Goal: Answer question/provide support: Share knowledge or assist other users

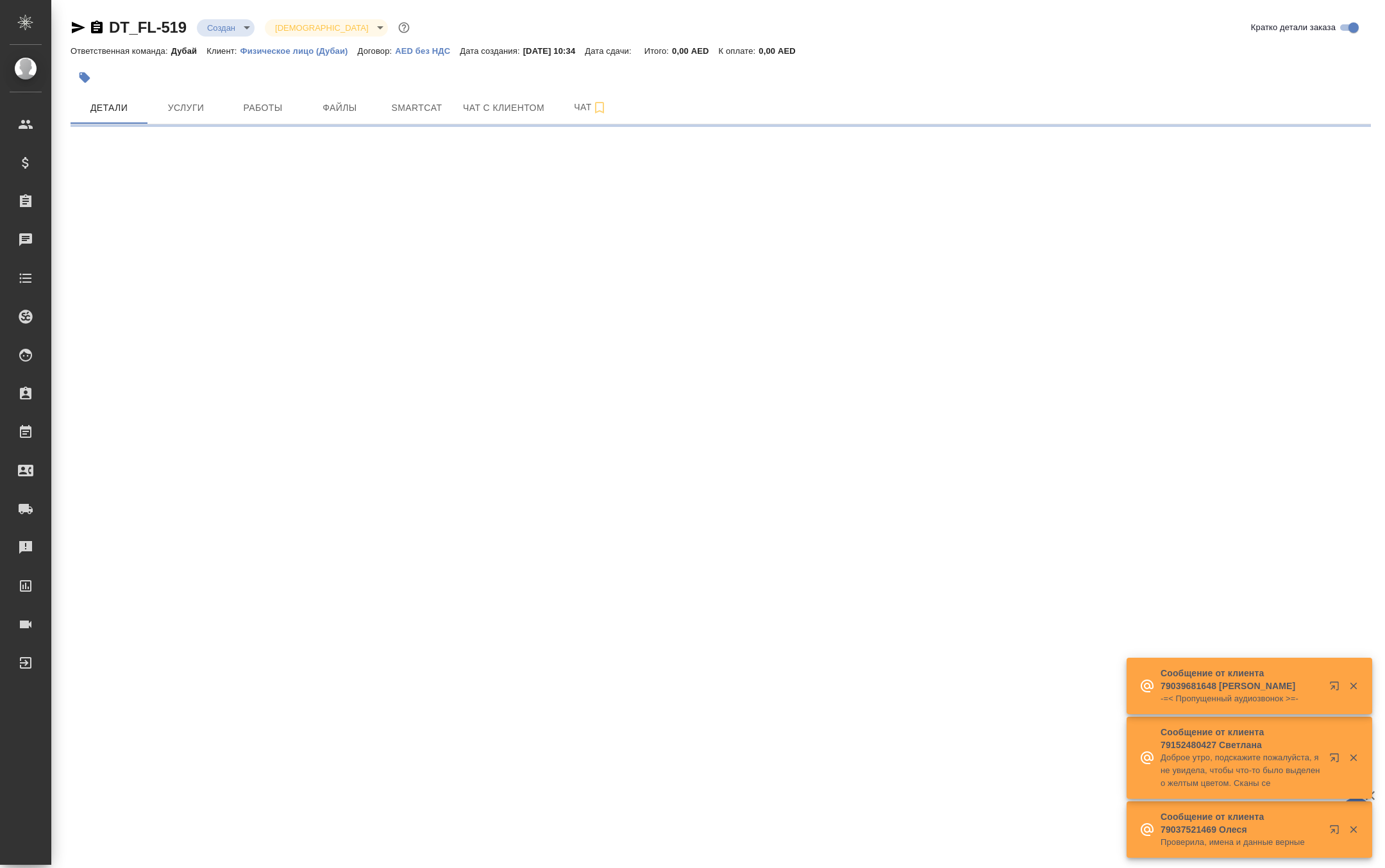
select select "RU"
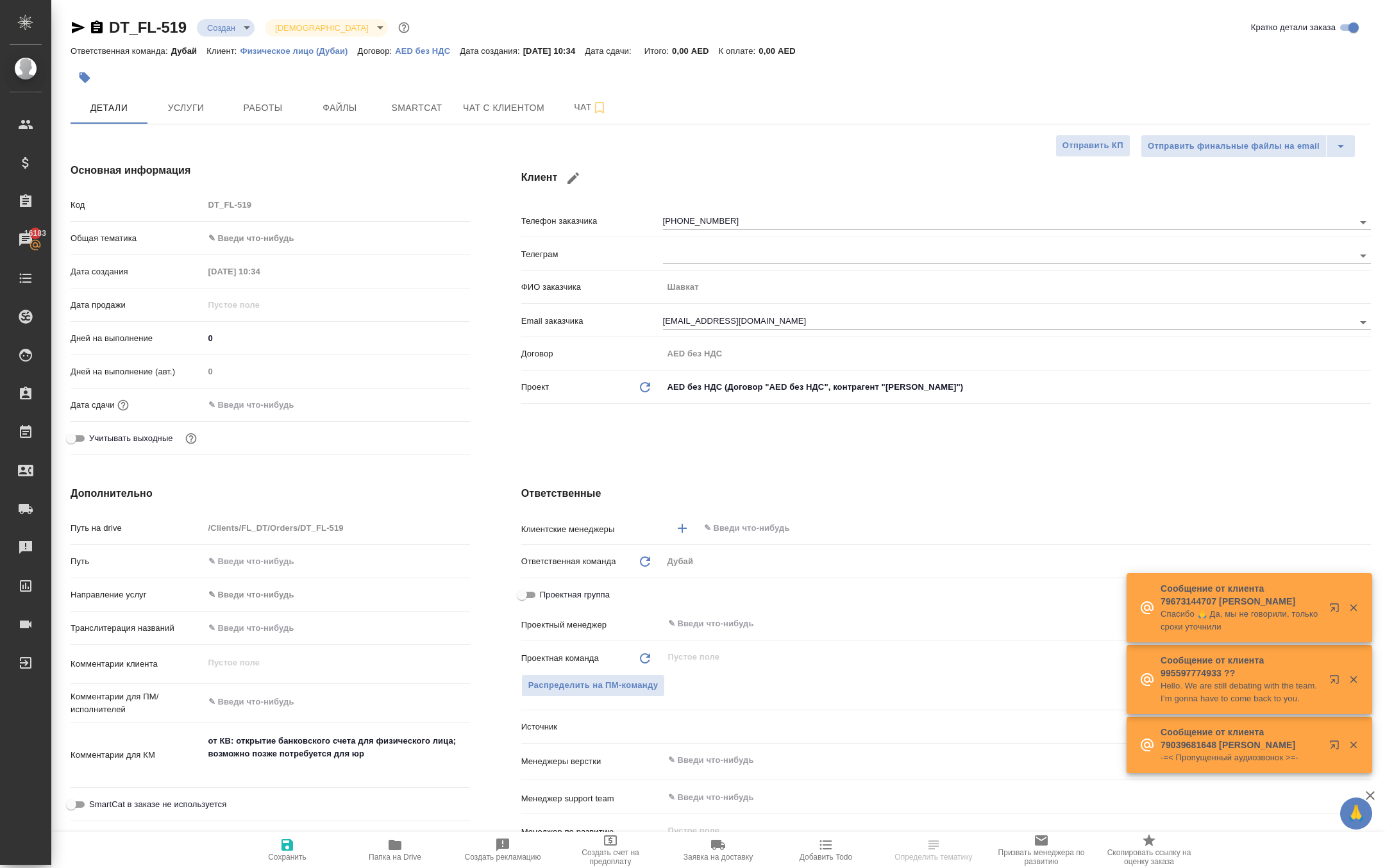
type textarea "x"
type input "Гудина Александра"
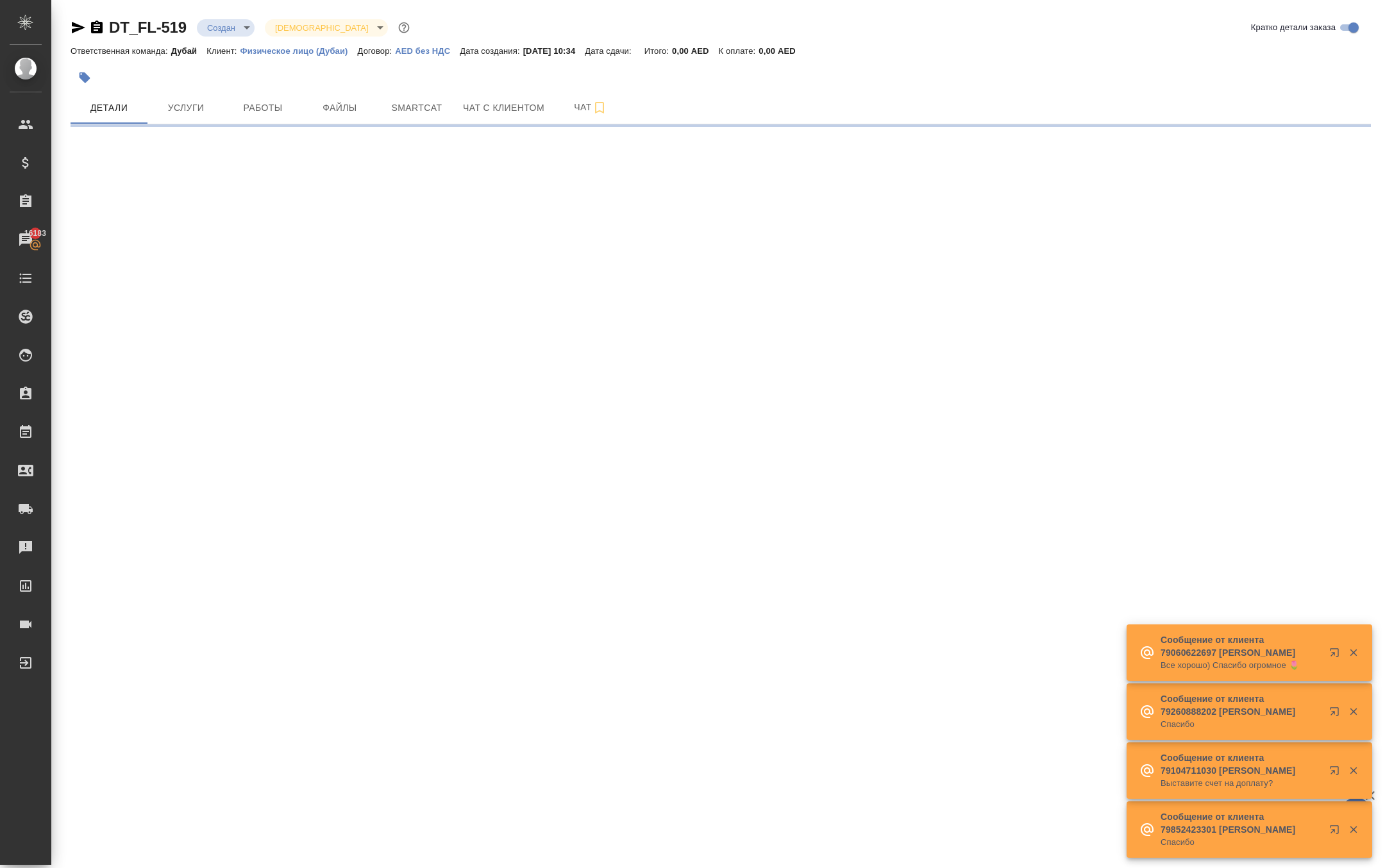
select select "RU"
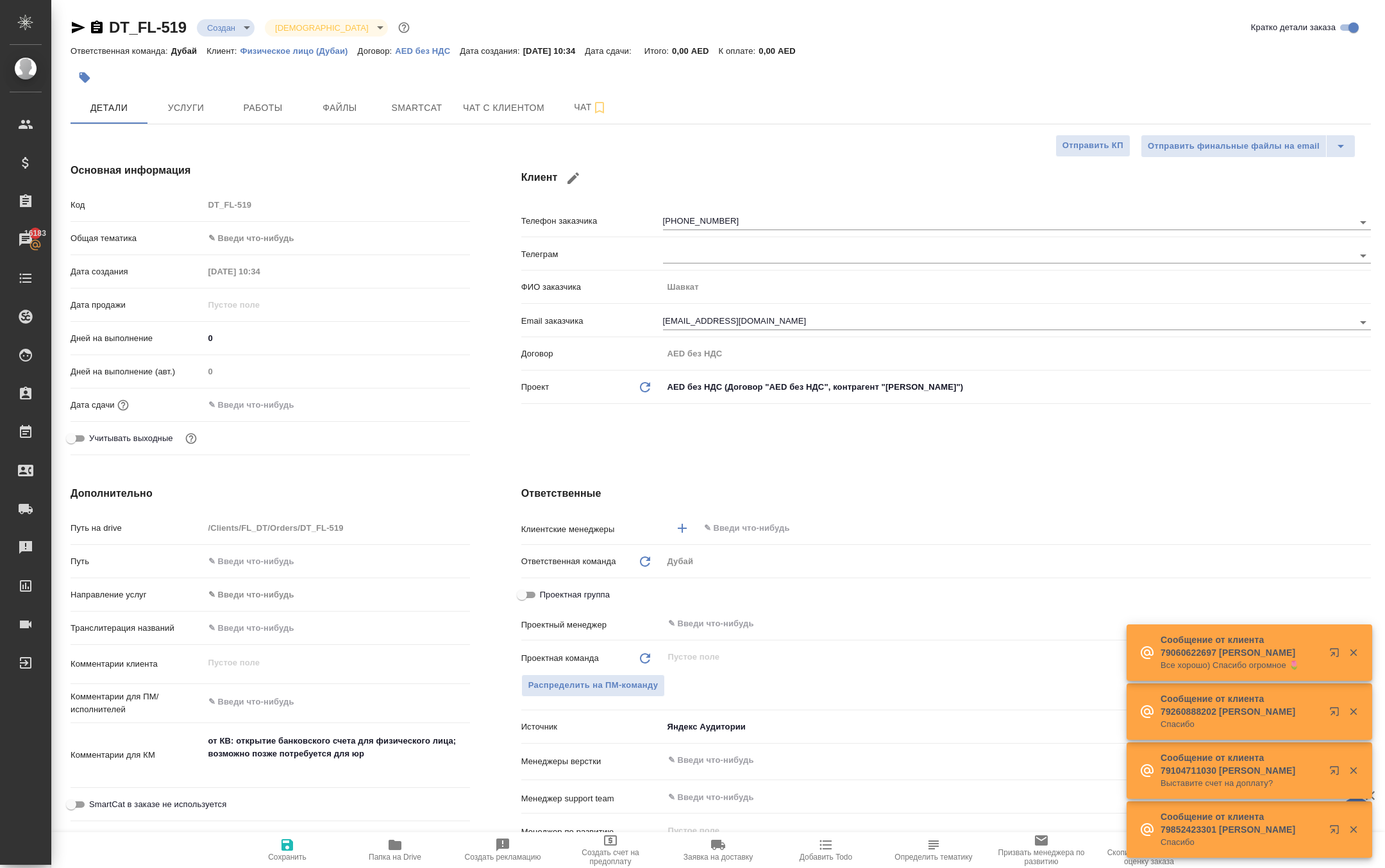
type textarea "x"
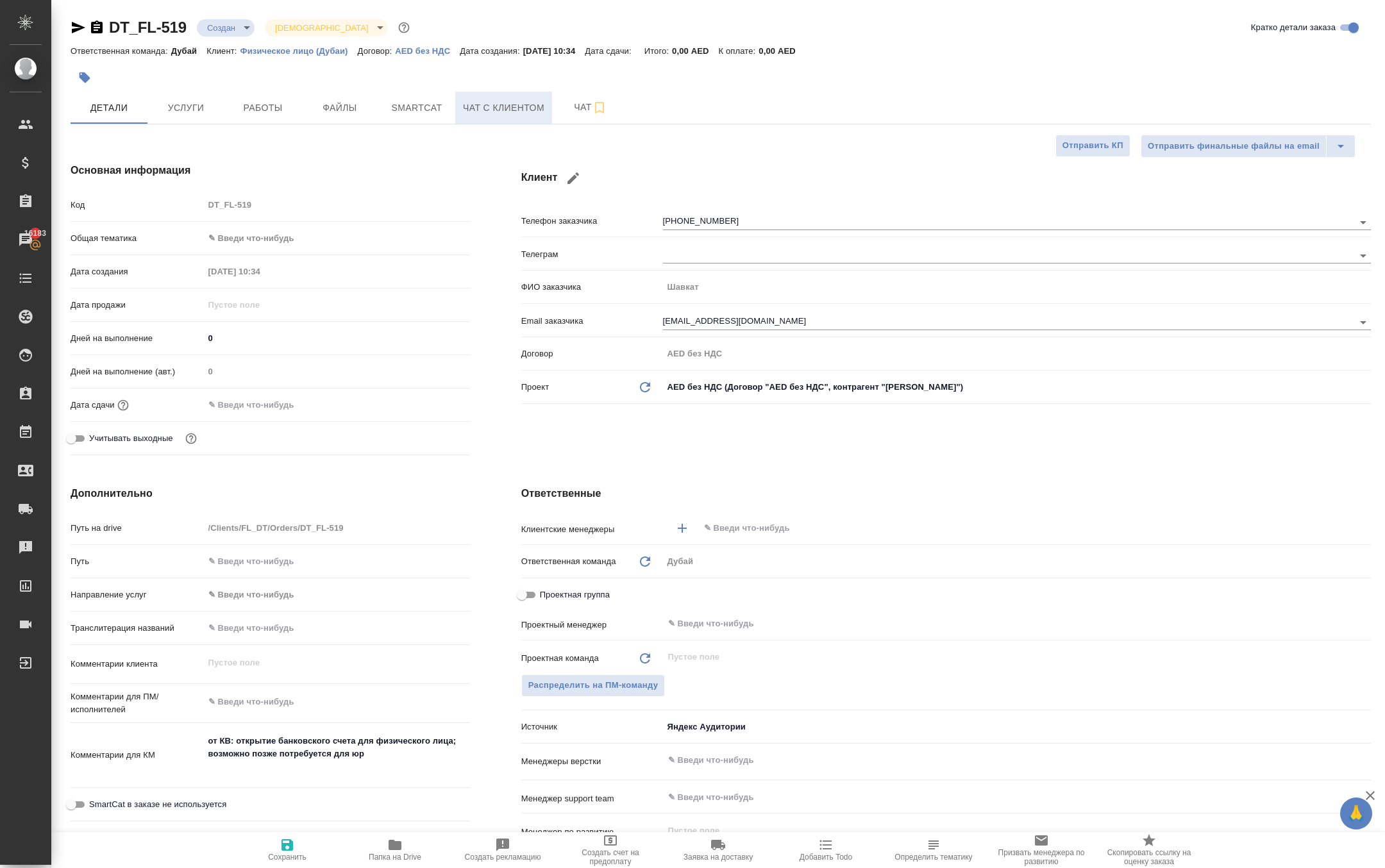
click at [495, 116] on span "Чат с клиентом" at bounding box center [503, 108] width 81 height 16
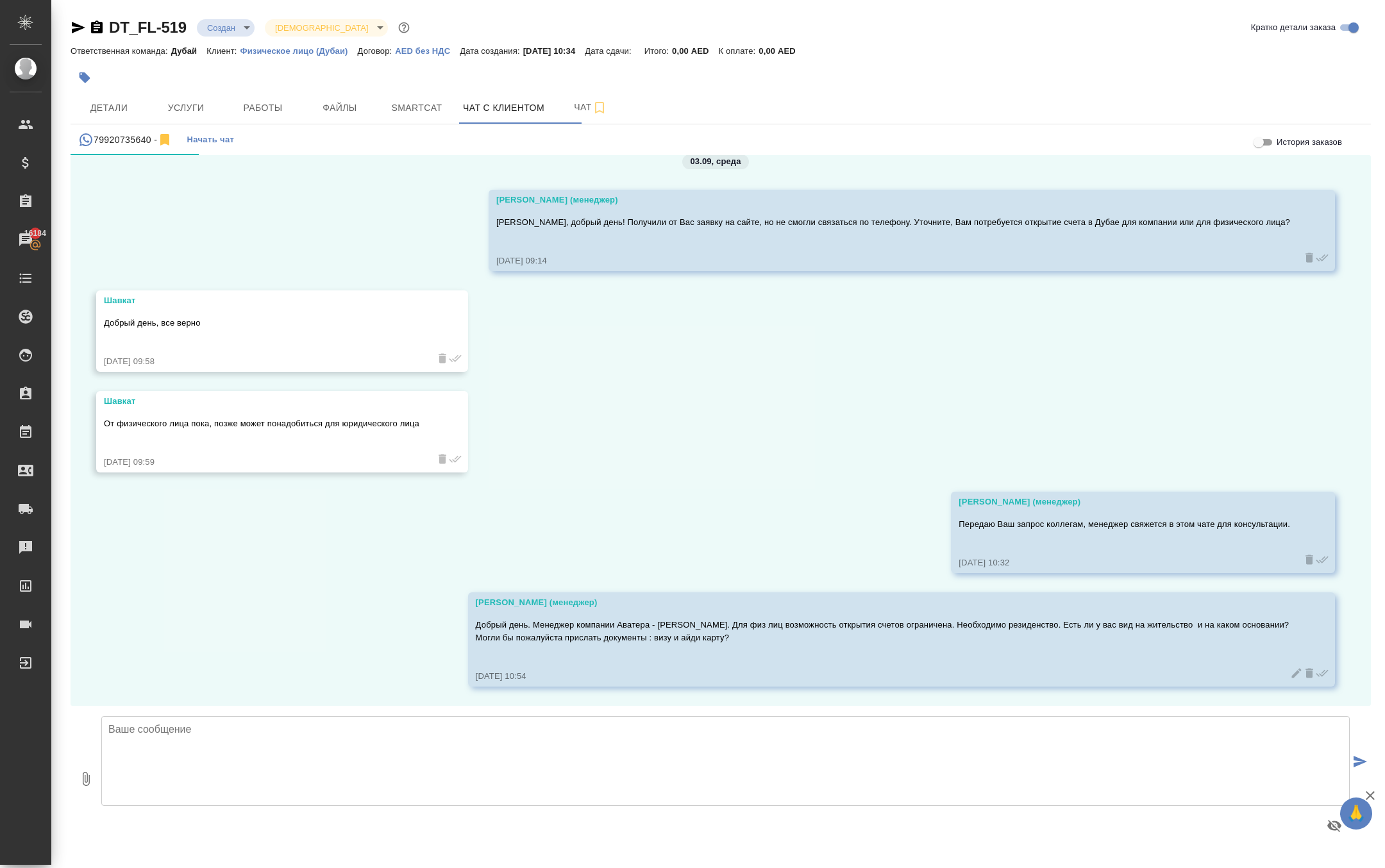
scroll to position [10, 0]
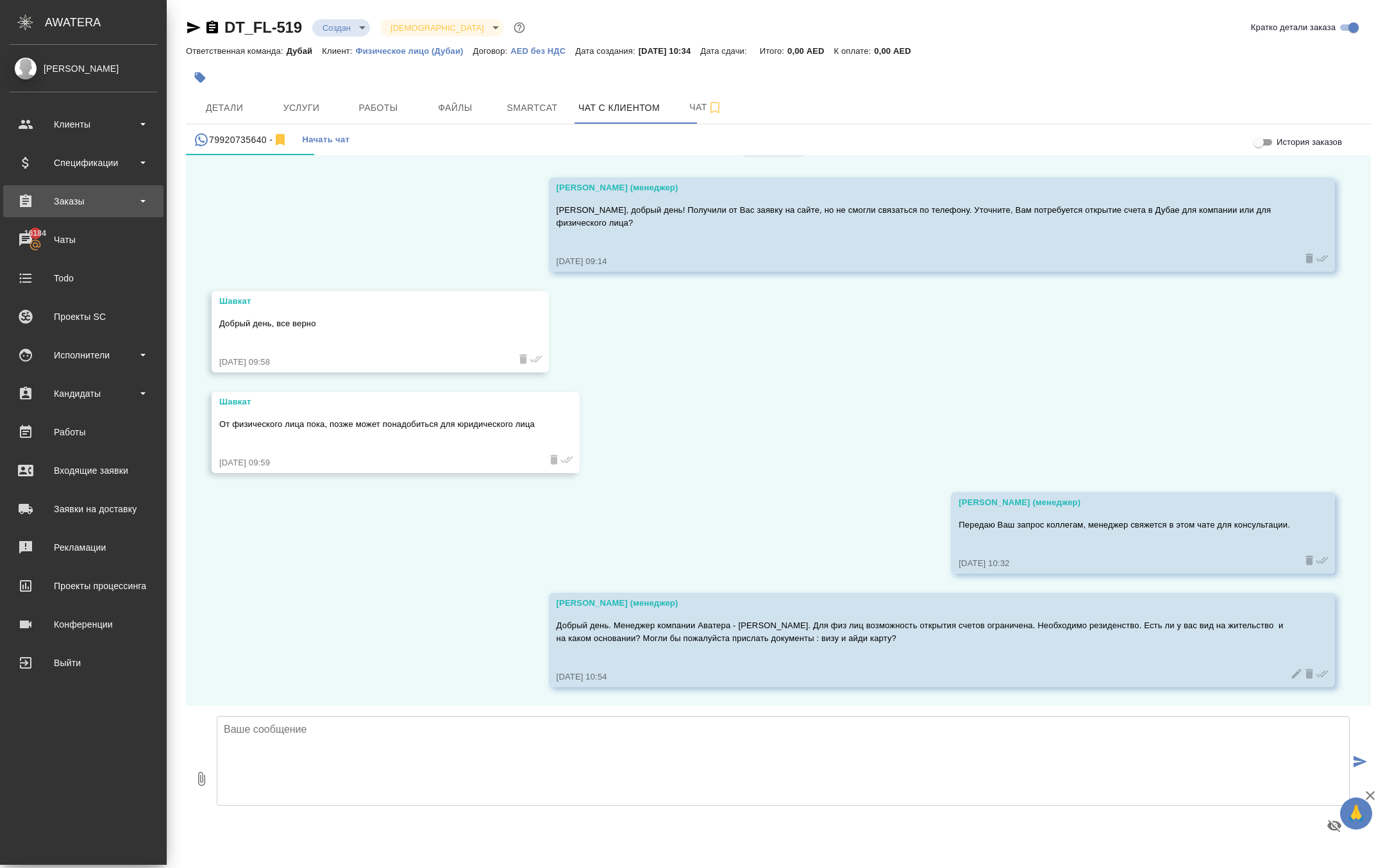
click at [72, 197] on div "Заказы" at bounding box center [83, 202] width 147 height 20
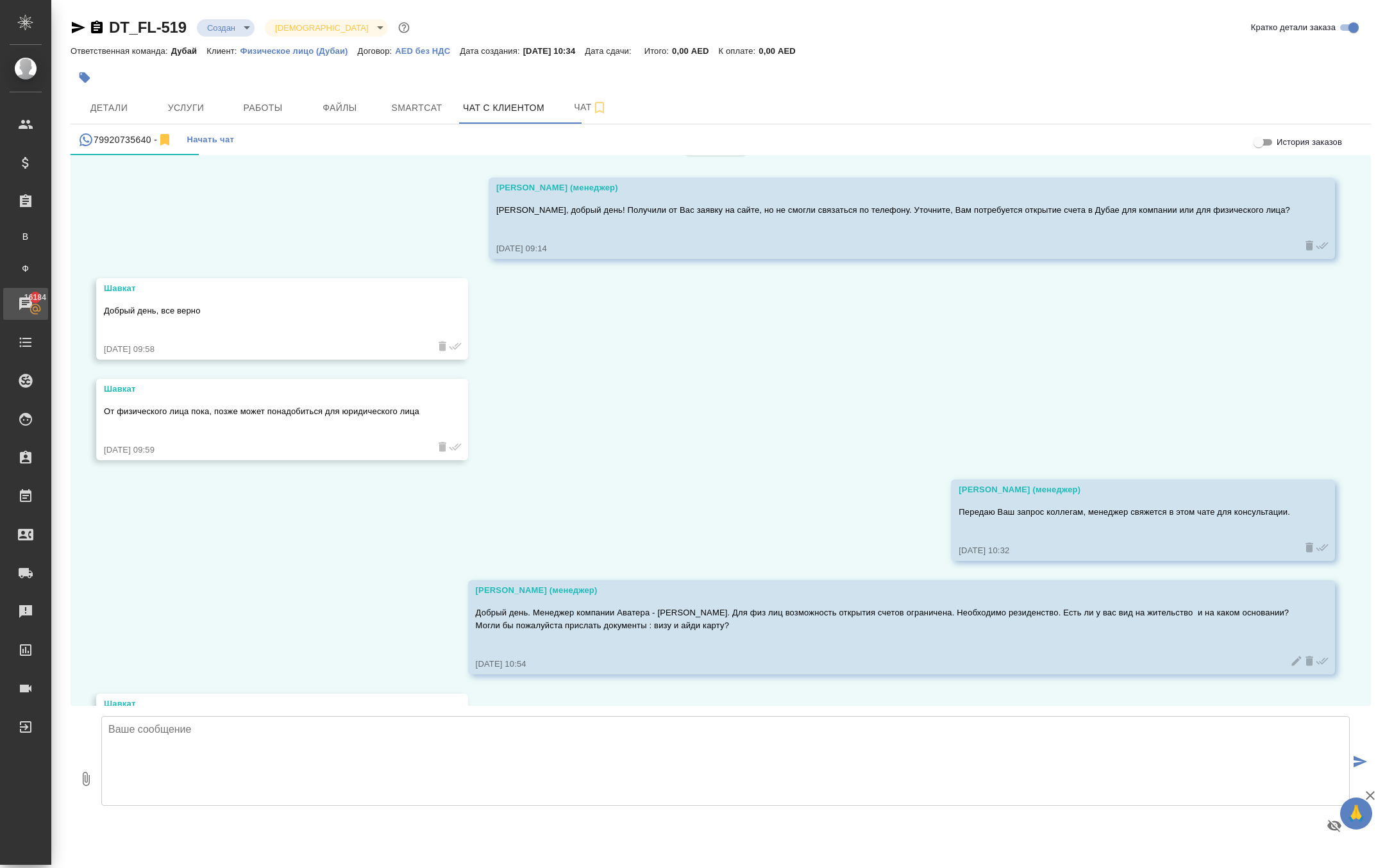
scroll to position [234, 0]
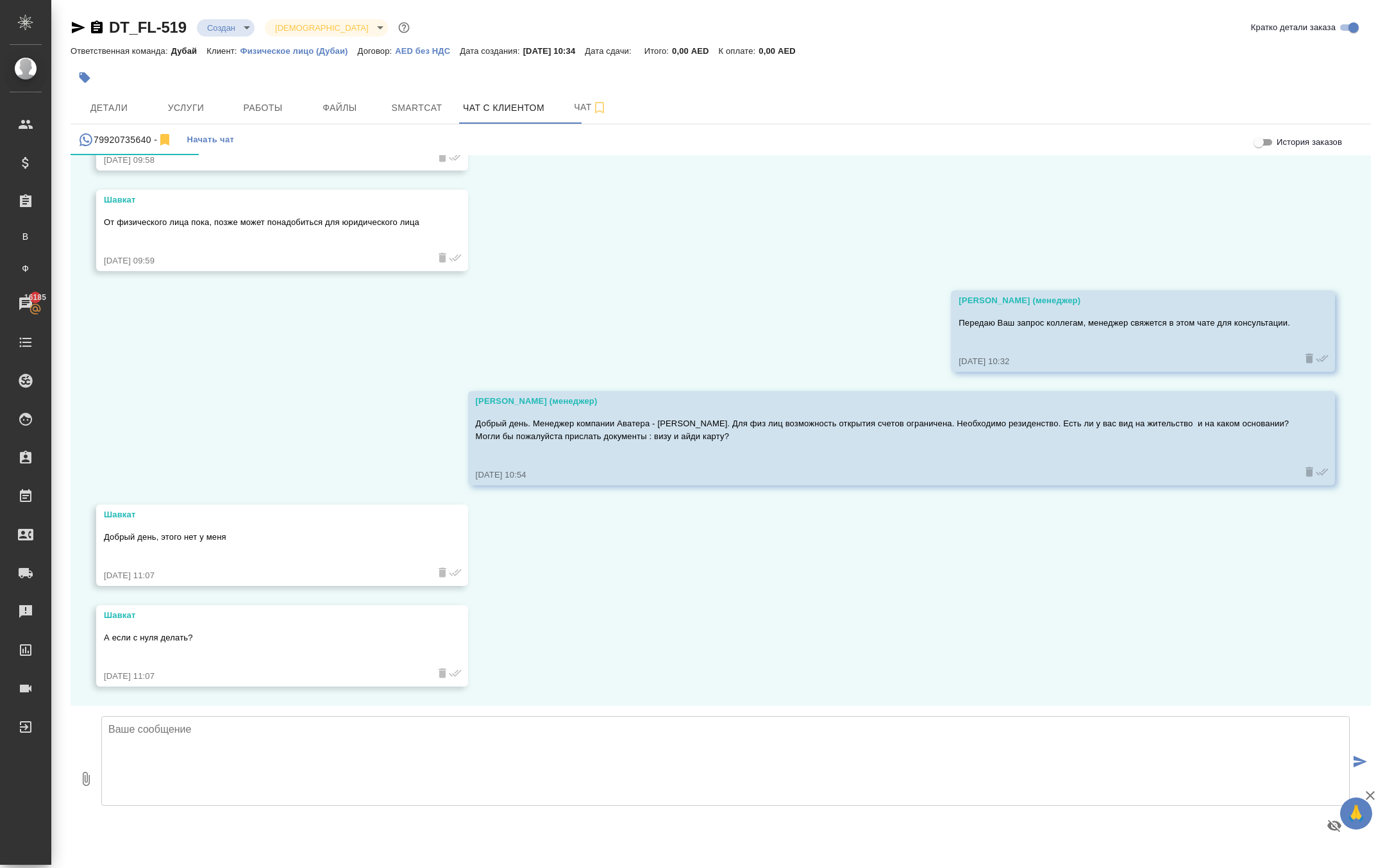
click at [338, 781] on textarea at bounding box center [725, 761] width 1249 height 90
type textarea "С нуля делать можно как инвестиционный счет. Стоить будет около 4000-5000$ , ср…"
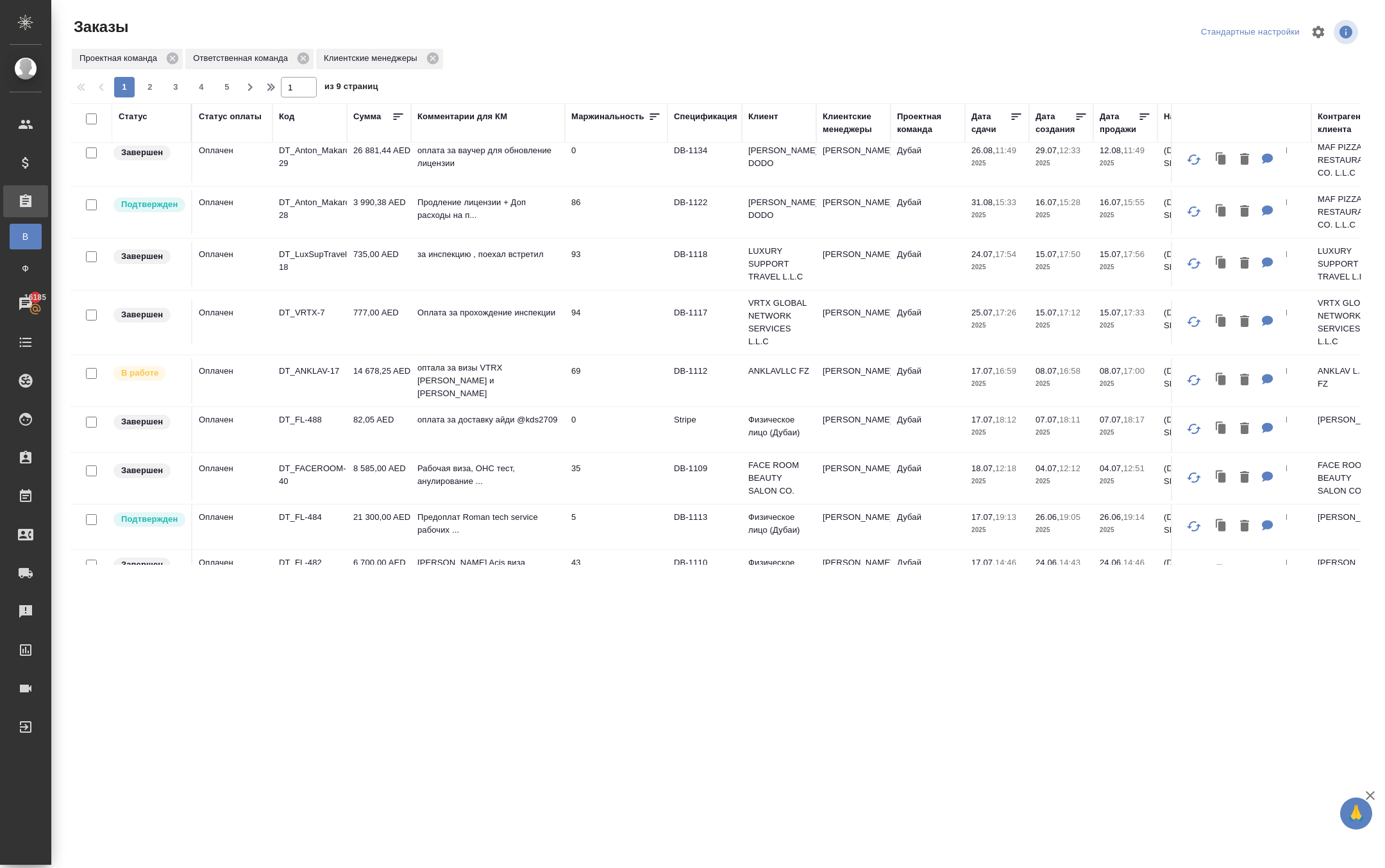
scroll to position [608, 0]
click at [308, 219] on p "DT_Anton_Makarov_DODO-28" at bounding box center [310, 207] width 62 height 25
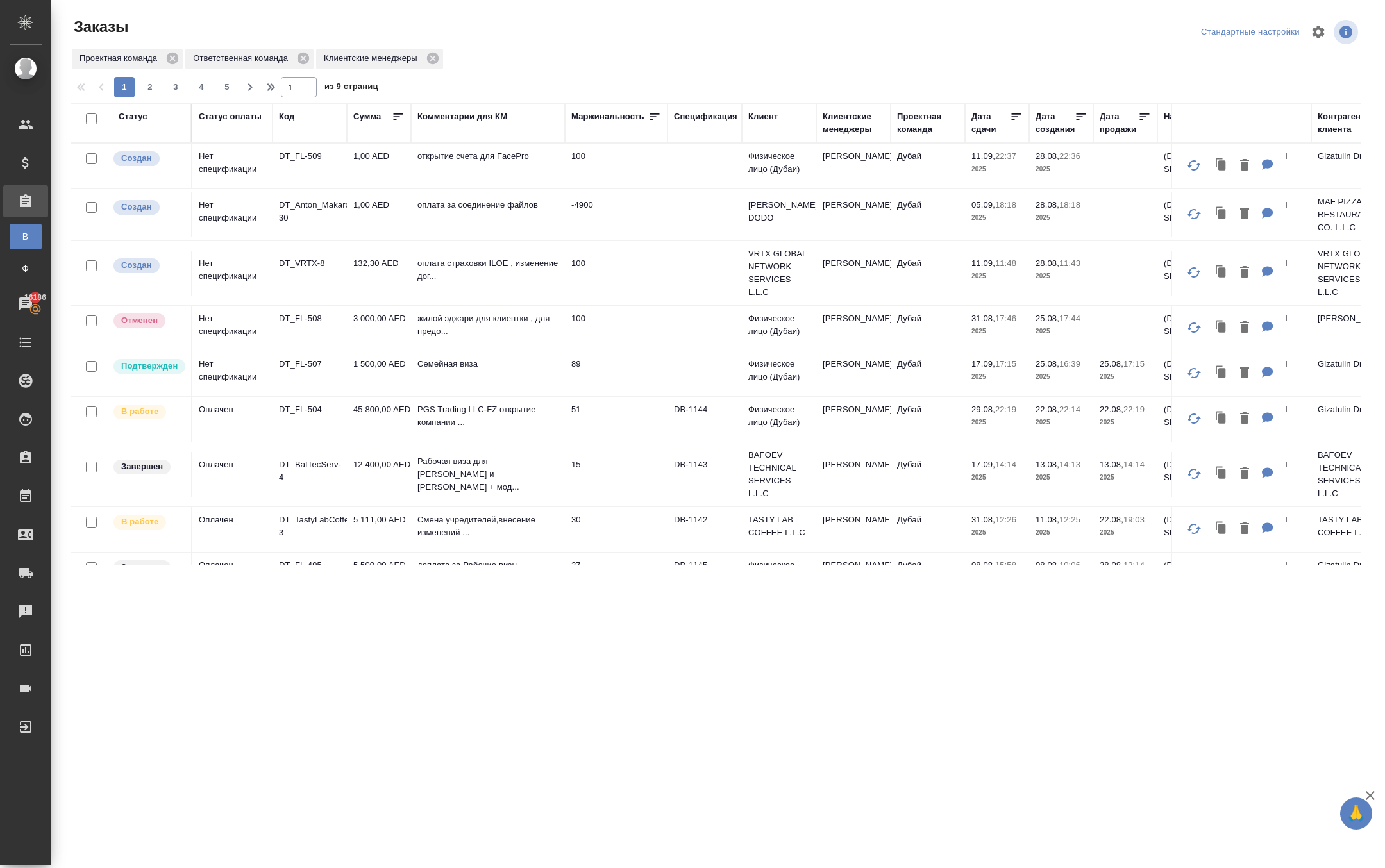
scroll to position [0, 0]
click at [312, 163] on p "DT_FL-509" at bounding box center [310, 156] width 62 height 13
click at [304, 269] on p "DT_VRTX-8" at bounding box center [310, 263] width 62 height 13
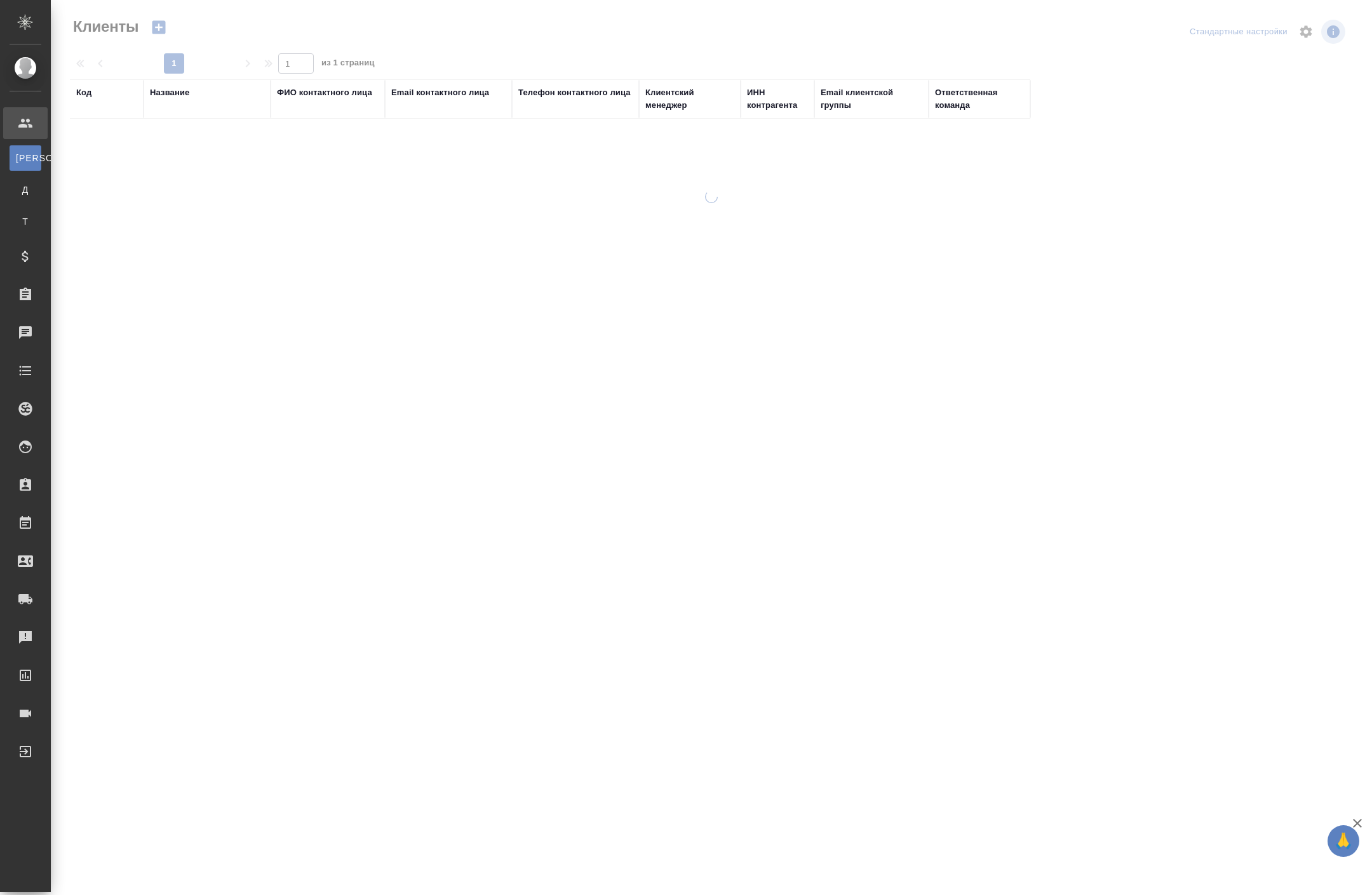
select select "RU"
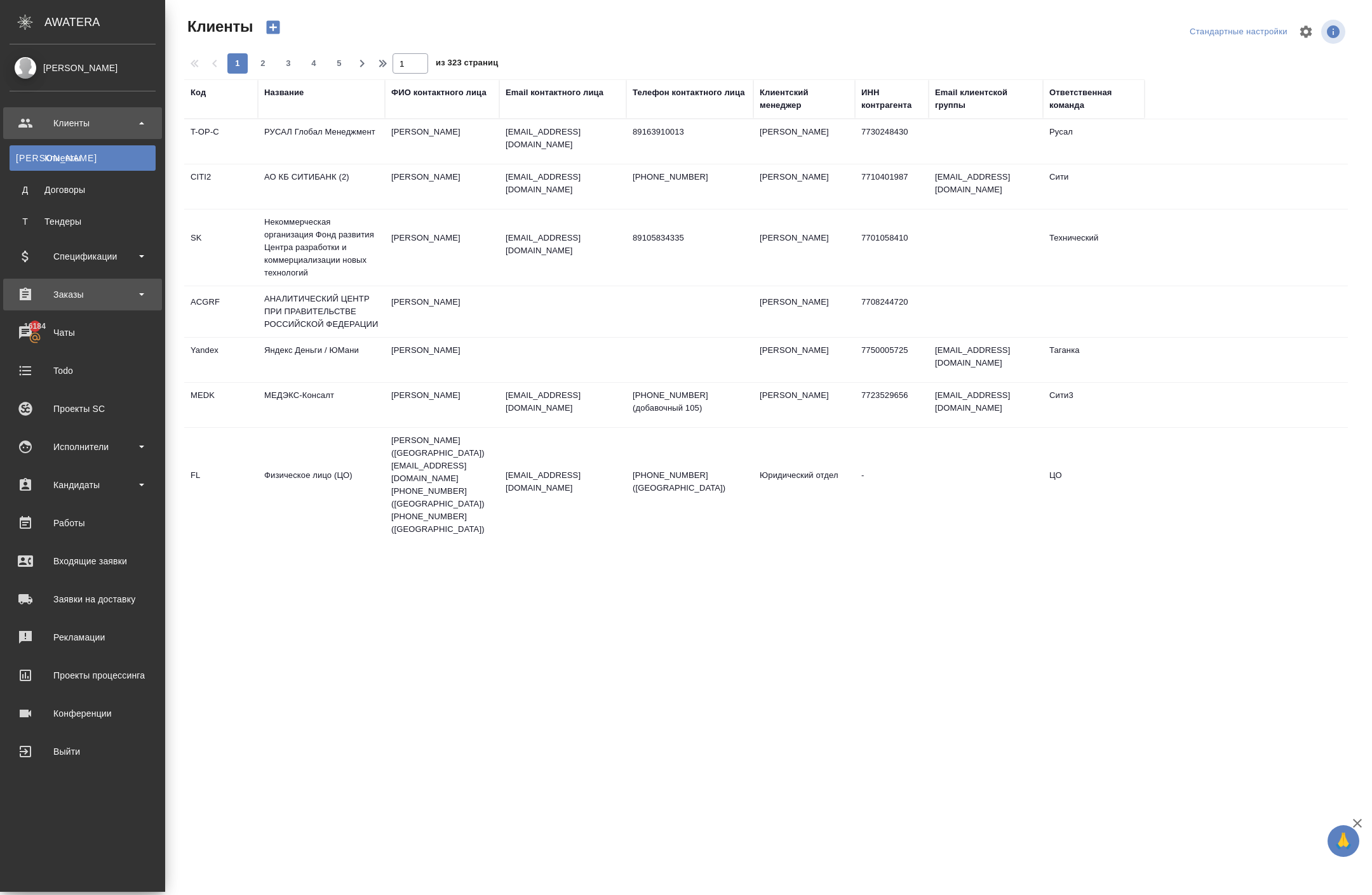
click at [112, 288] on div "Заказы" at bounding box center [83, 295] width 146 height 19
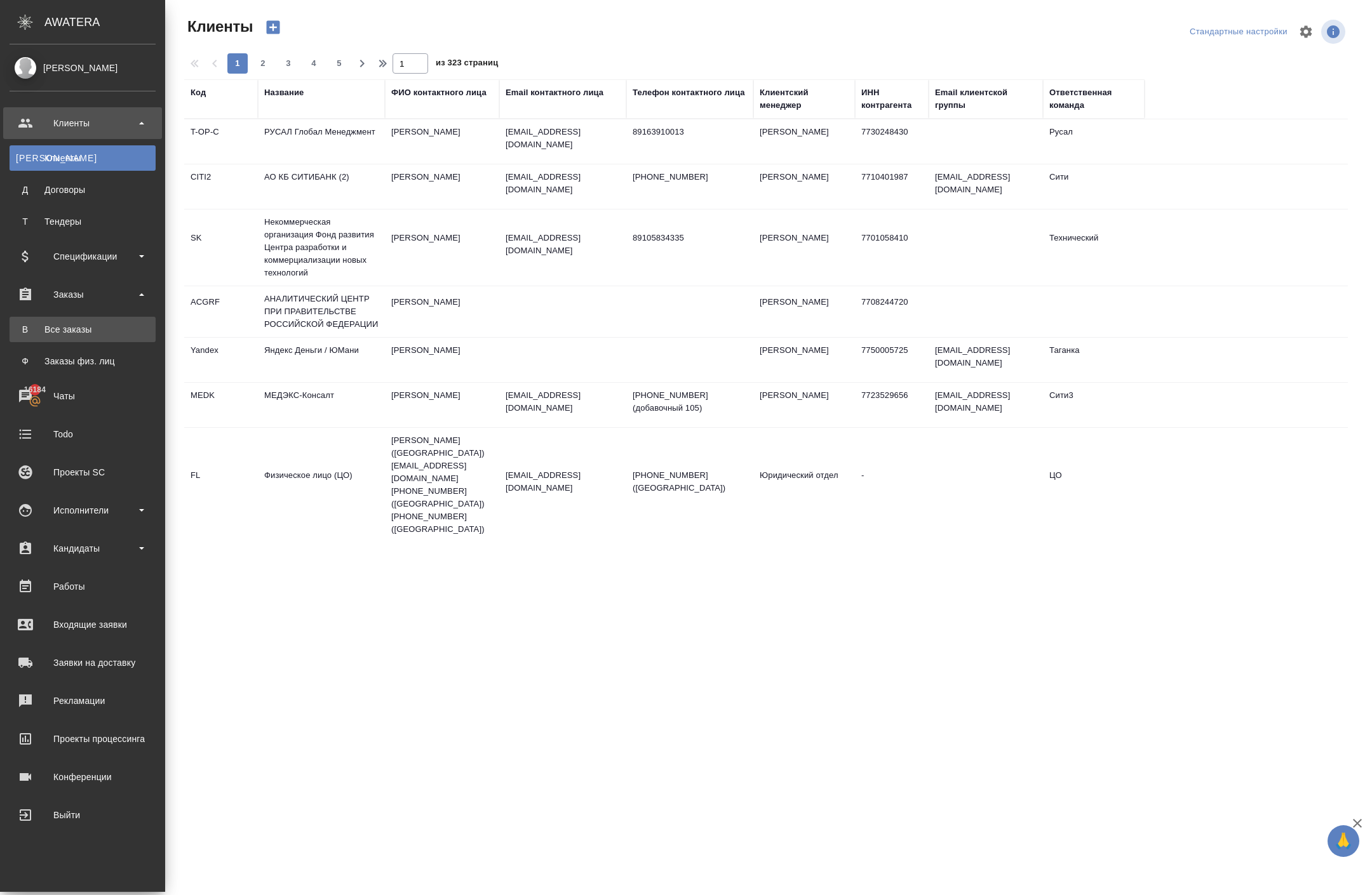
click at [99, 329] on div "Все заказы" at bounding box center [82, 329] width 133 height 13
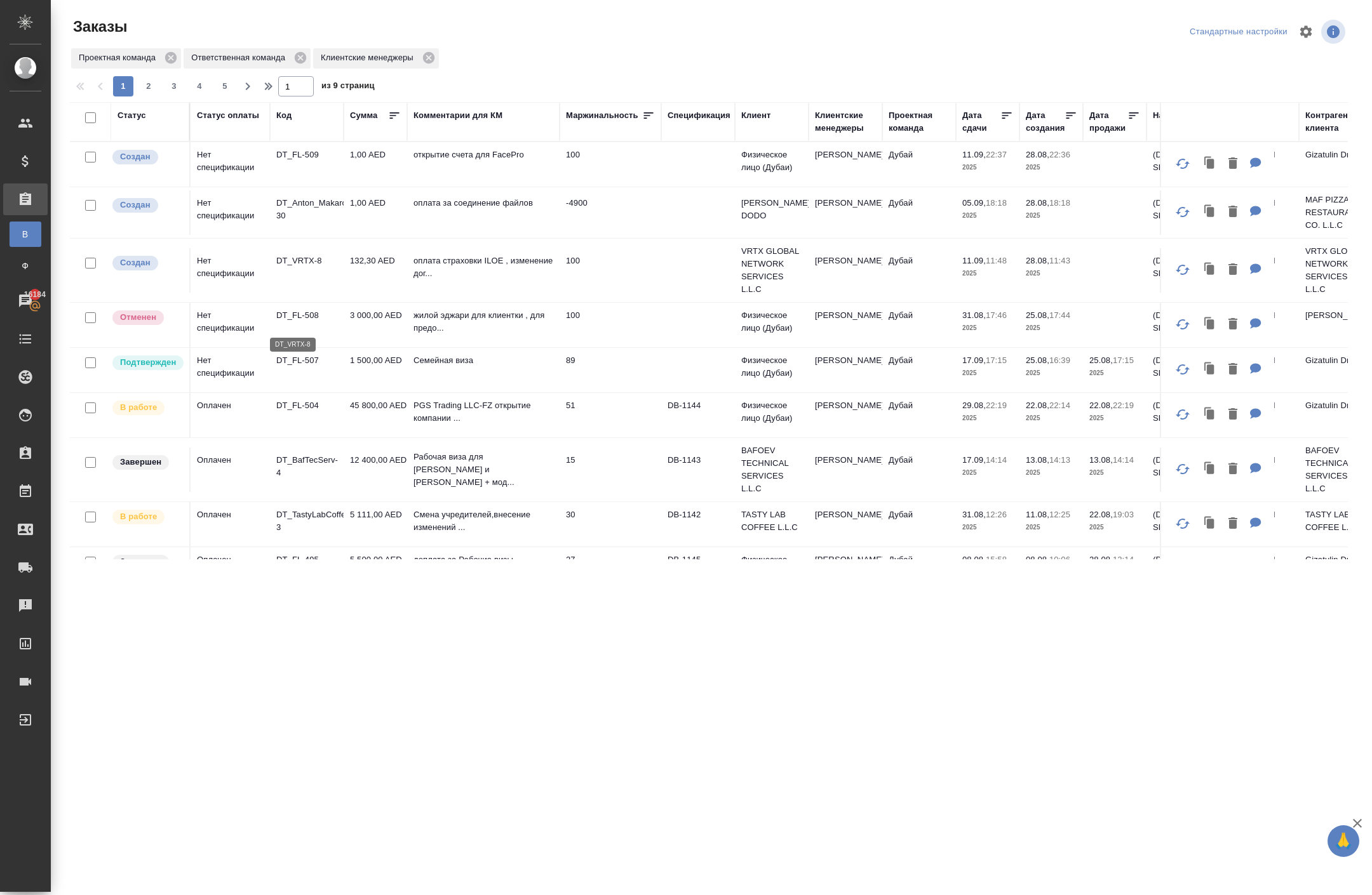
click at [308, 267] on p "DT_VRTX-8" at bounding box center [307, 260] width 61 height 13
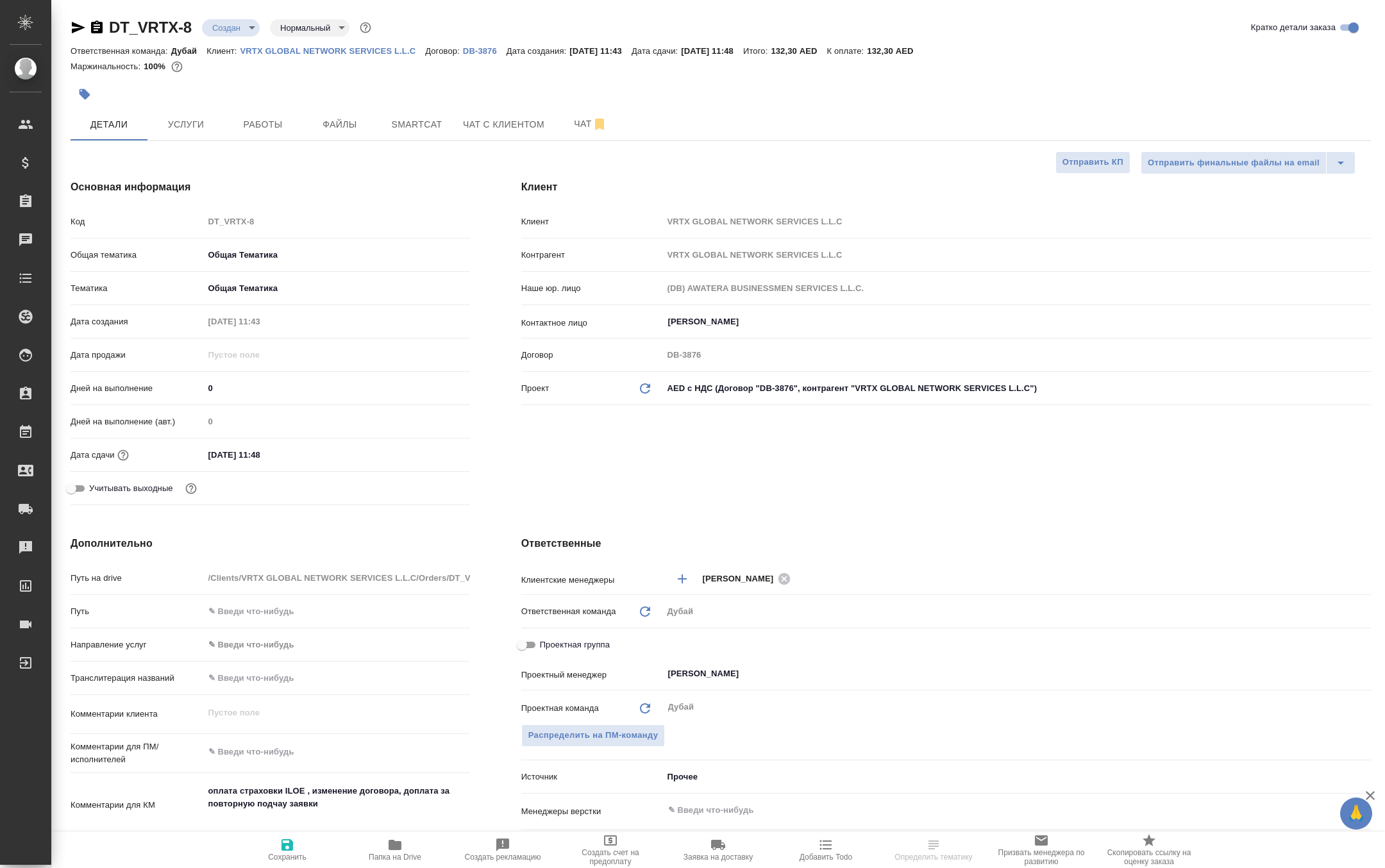
select select "RU"
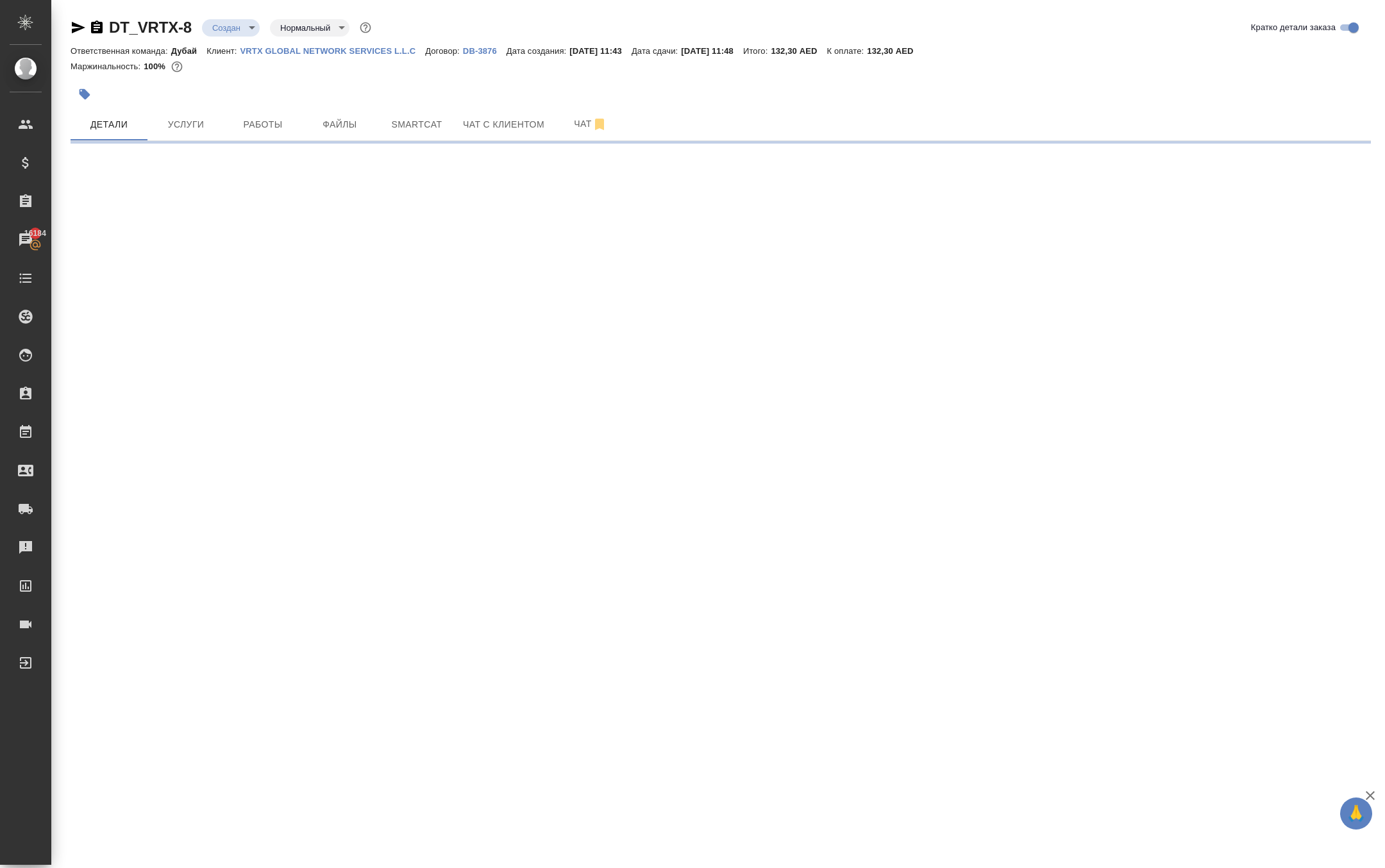
select select "RU"
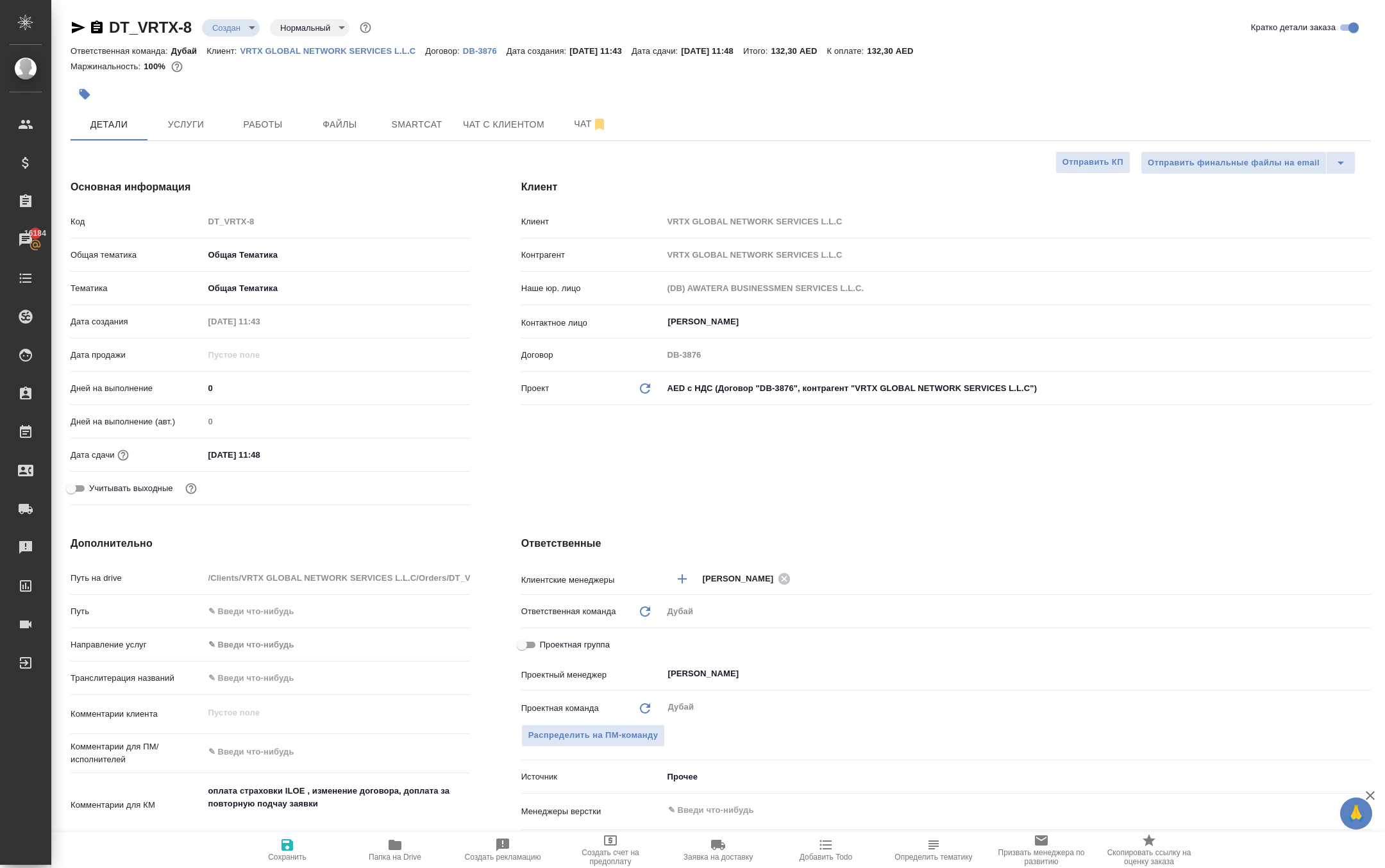
type textarea "x"
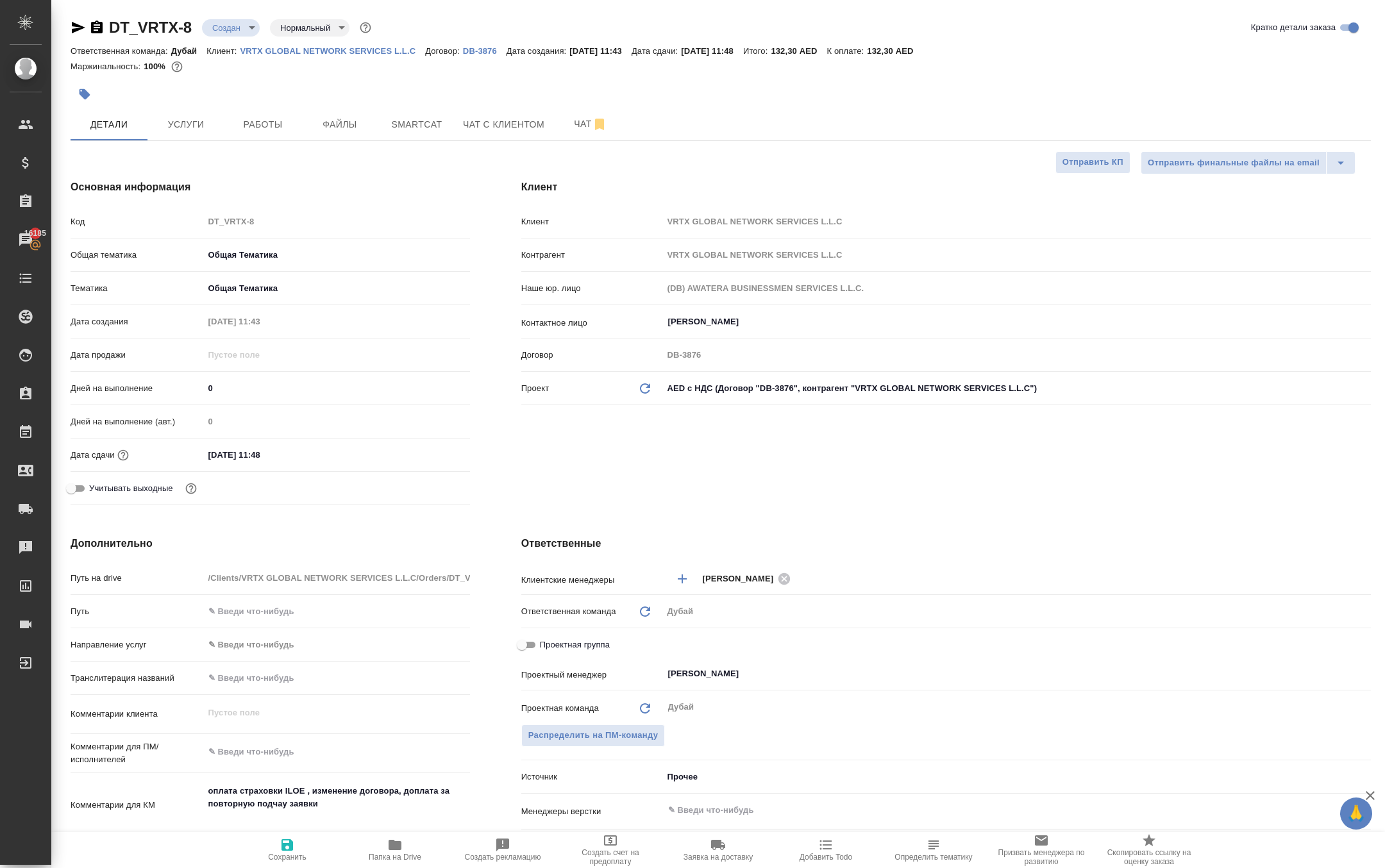
type textarea "x"
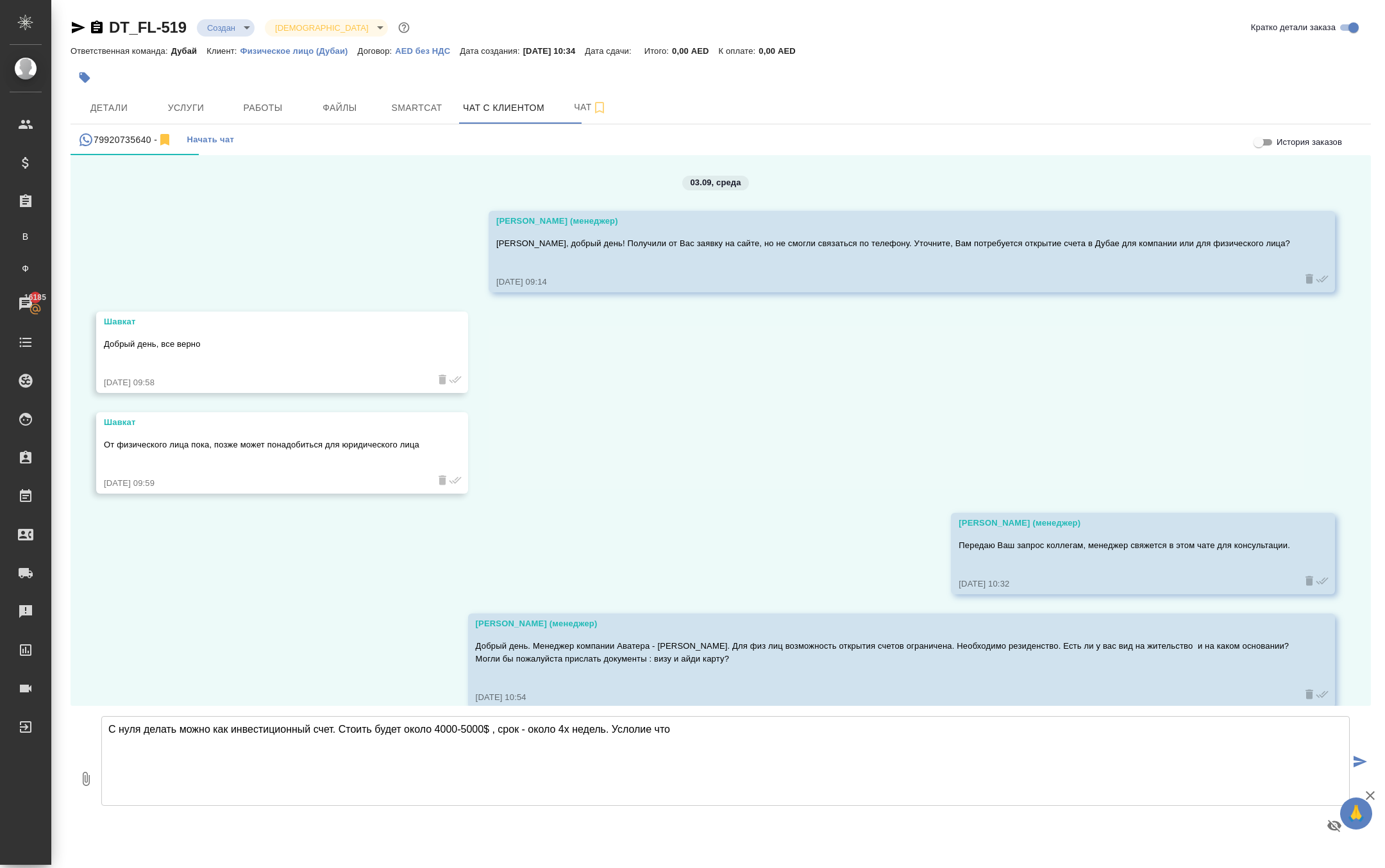
scroll to position [234, 0]
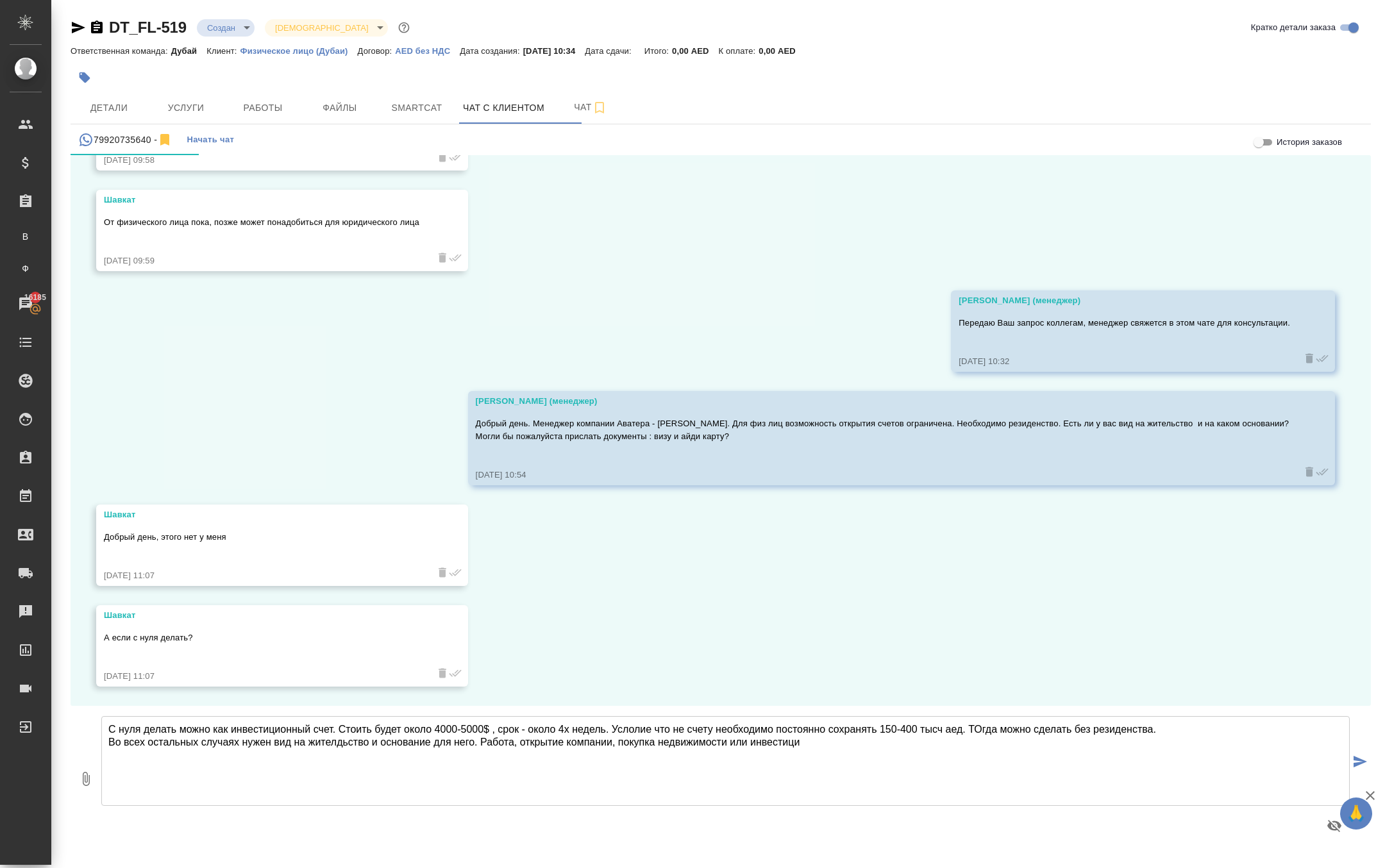
type textarea "С нуля делать можно как инвестиционный счет. Стоить будет около 4000-5000$ , ср…"
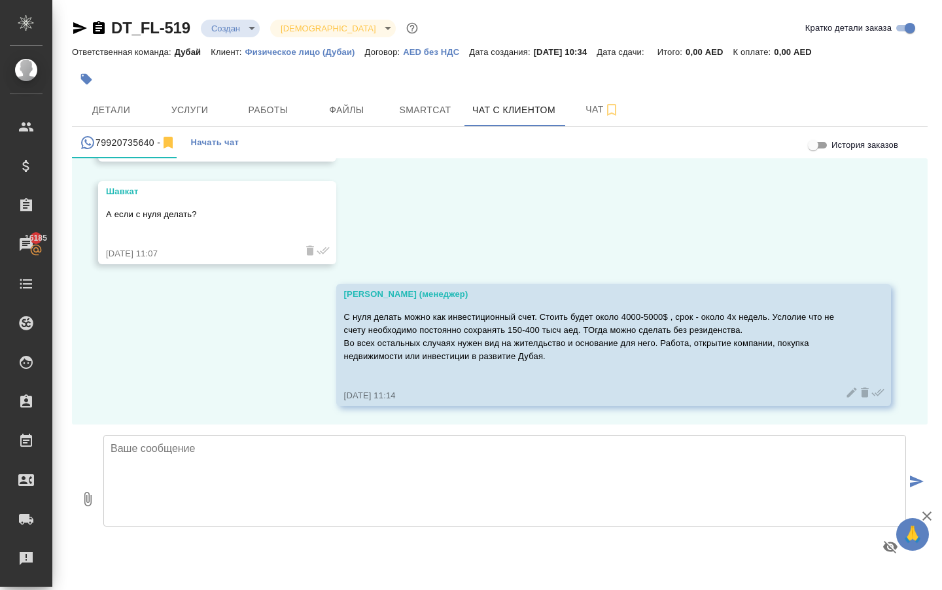
click at [845, 390] on icon at bounding box center [851, 392] width 13 height 13
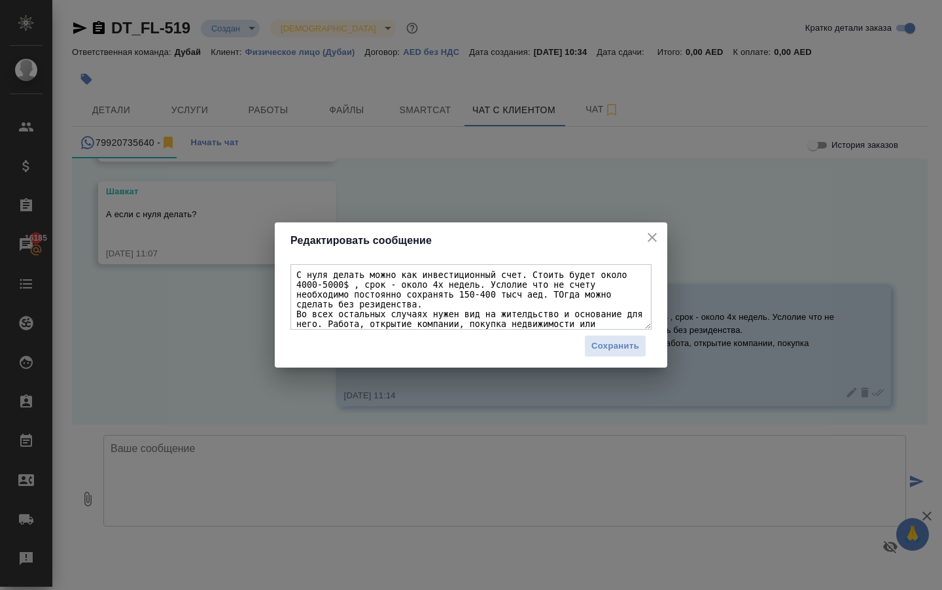
click at [364, 297] on textarea "С нуля делать можно как инвестиционный счет. Стоить будет около 4000-5000$ , ср…" at bounding box center [470, 296] width 361 height 65
click at [457, 287] on textarea "С нуля делать можно как инвестиционный счет. Стоить будет около 4000-5000$ , ср…" at bounding box center [470, 296] width 361 height 65
type textarea "С нуля делать можно как инвестиционный счет. Стоить будет около 4000-5000$ , ср…"
click at [610, 345] on span "Сохранить" at bounding box center [615, 346] width 48 height 15
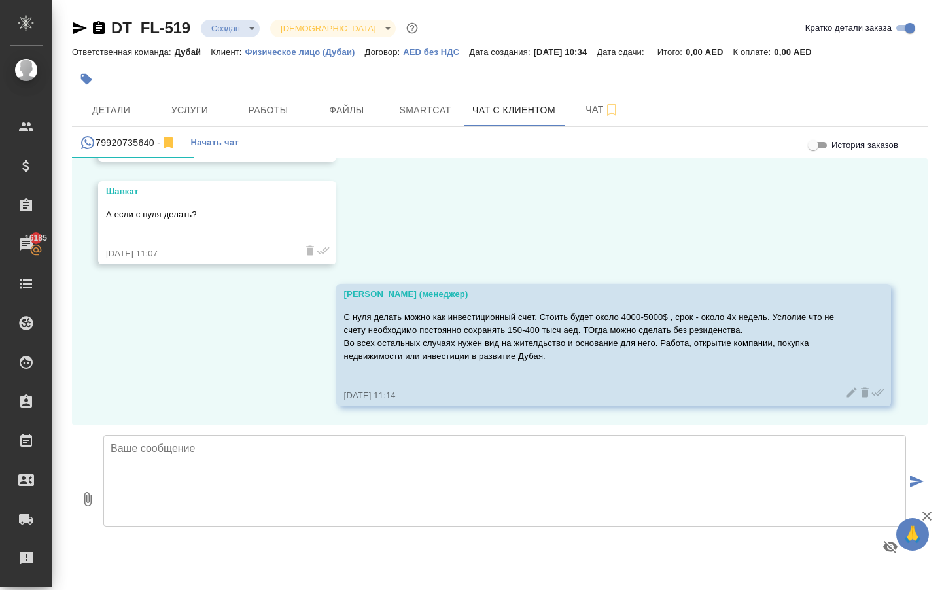
click at [845, 391] on icon at bounding box center [851, 392] width 13 height 13
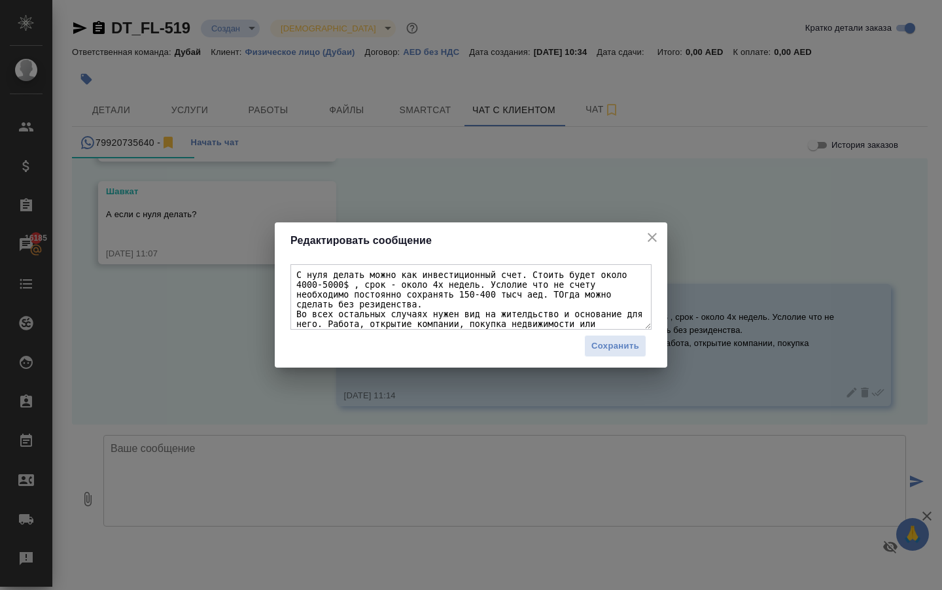
click at [453, 286] on textarea "С нуля делать можно как инвестиционный счет. Стоить будет около 4000-5000$ , ср…" at bounding box center [470, 296] width 361 height 65
click at [351, 294] on textarea "С нуля делать можно как инвестиционный счет. Стоить будет около 4000-5000$ , ср…" at bounding box center [470, 296] width 361 height 65
type textarea "С нуля делать можно как инвестиционный счет. Стоить будет около 4000-5000$ , ср…"
click at [615, 345] on span "Сохранить" at bounding box center [615, 346] width 48 height 15
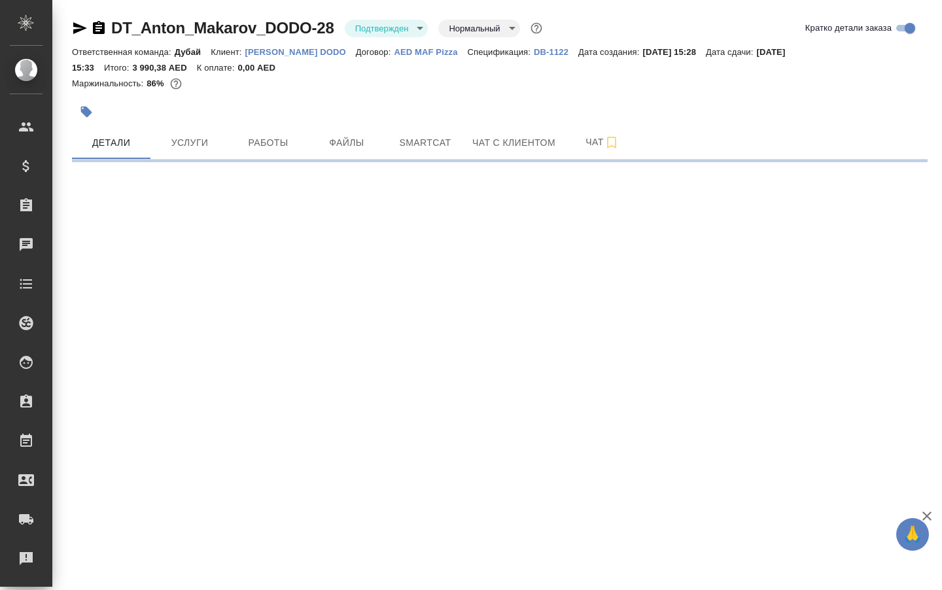
select select "RU"
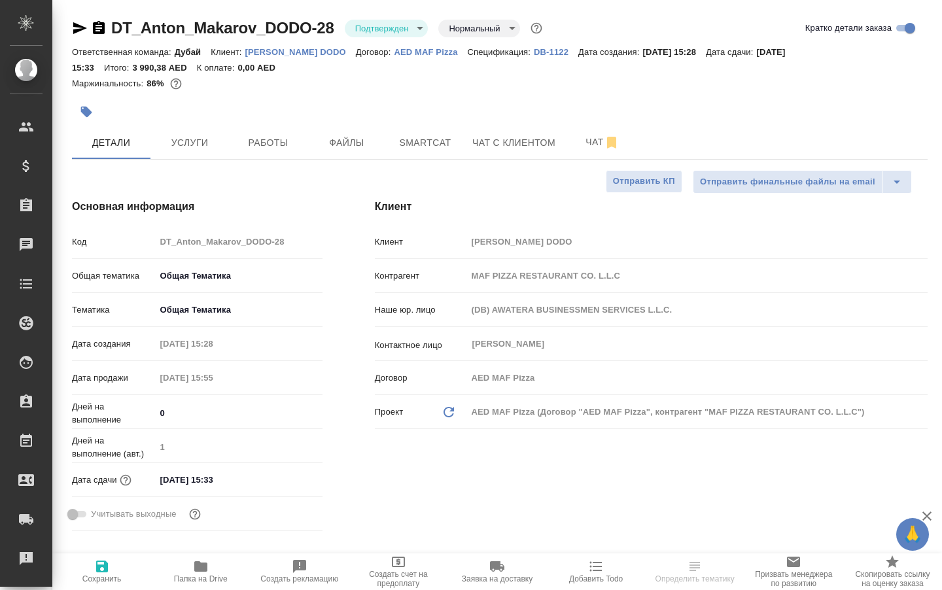
type textarea "x"
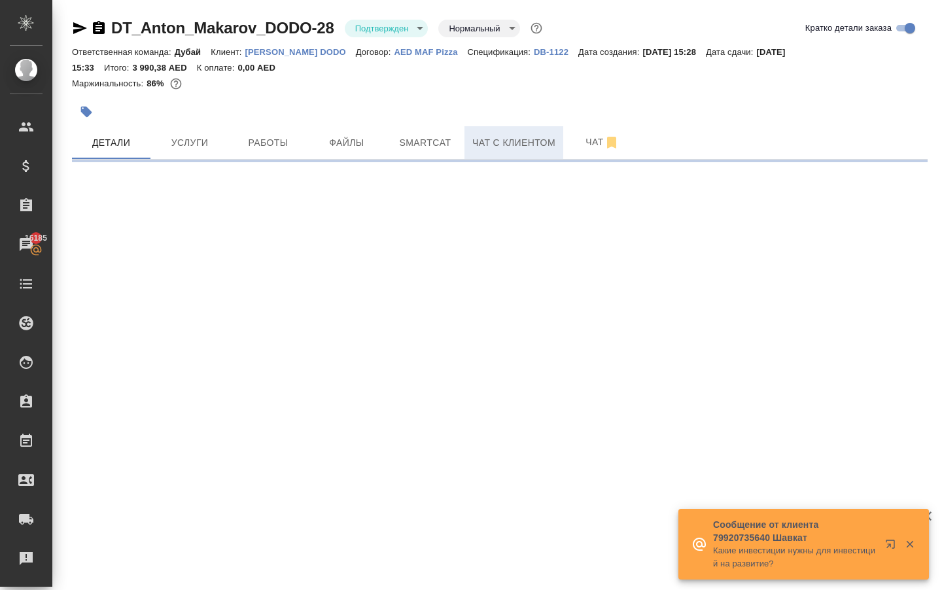
select select "RU"
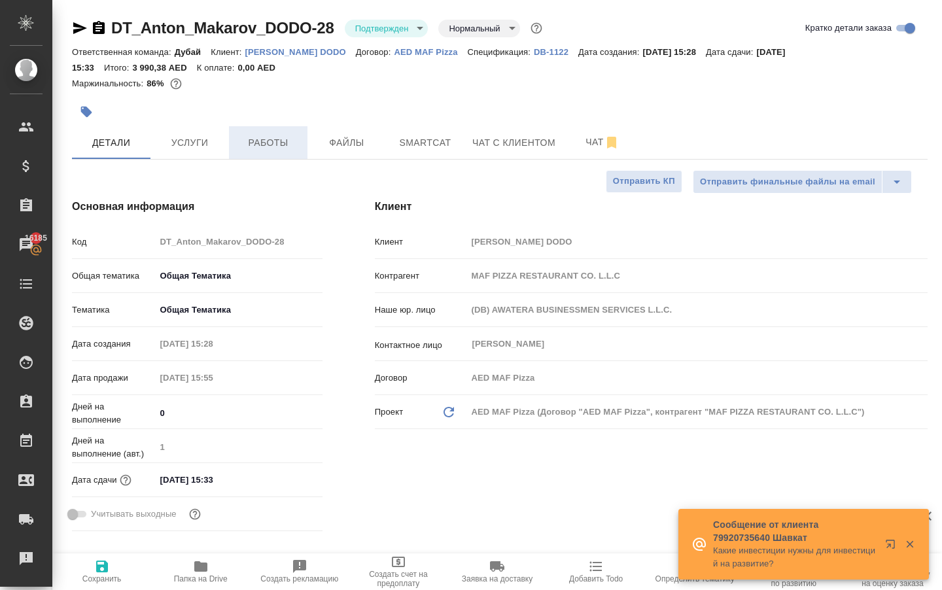
type textarea "x"
click at [197, 151] on span "Услуги" at bounding box center [189, 143] width 63 height 16
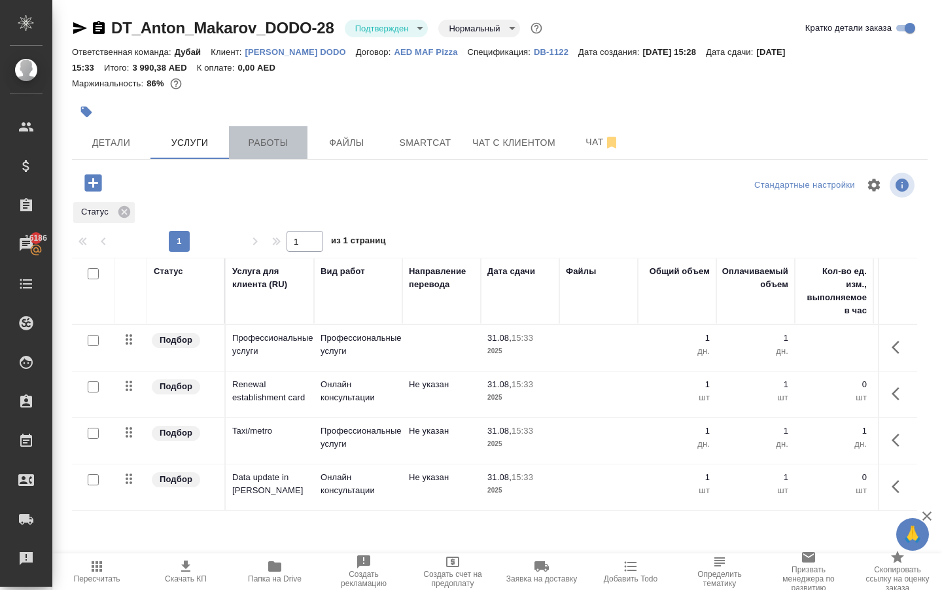
click at [273, 147] on span "Работы" at bounding box center [268, 143] width 63 height 16
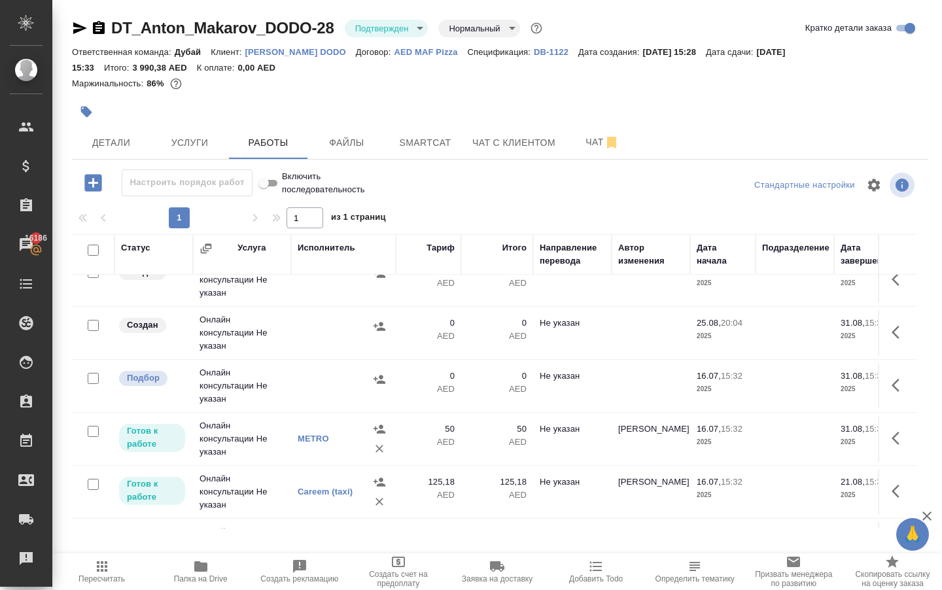
scroll to position [14, 0]
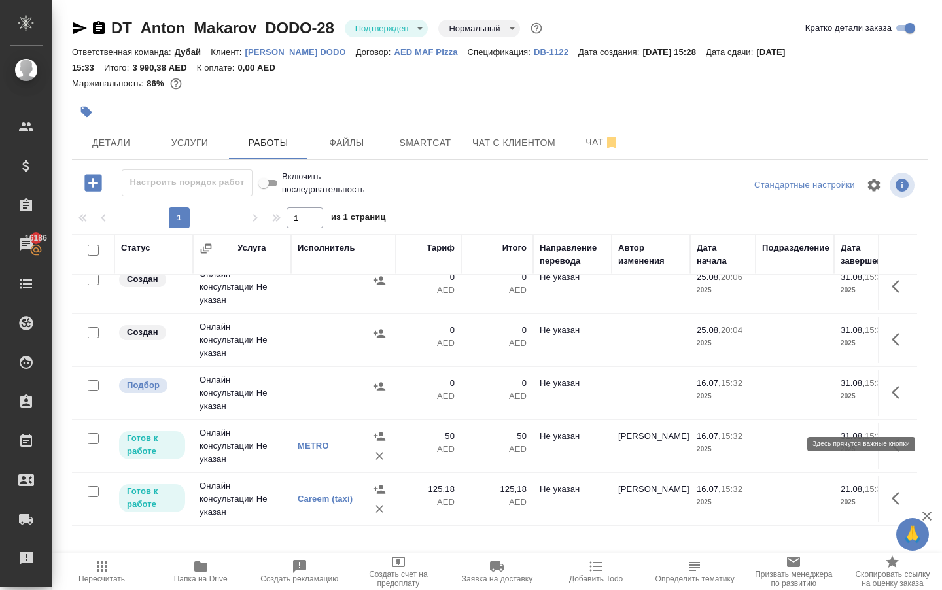
click at [897, 400] on icon "button" at bounding box center [900, 393] width 16 height 16
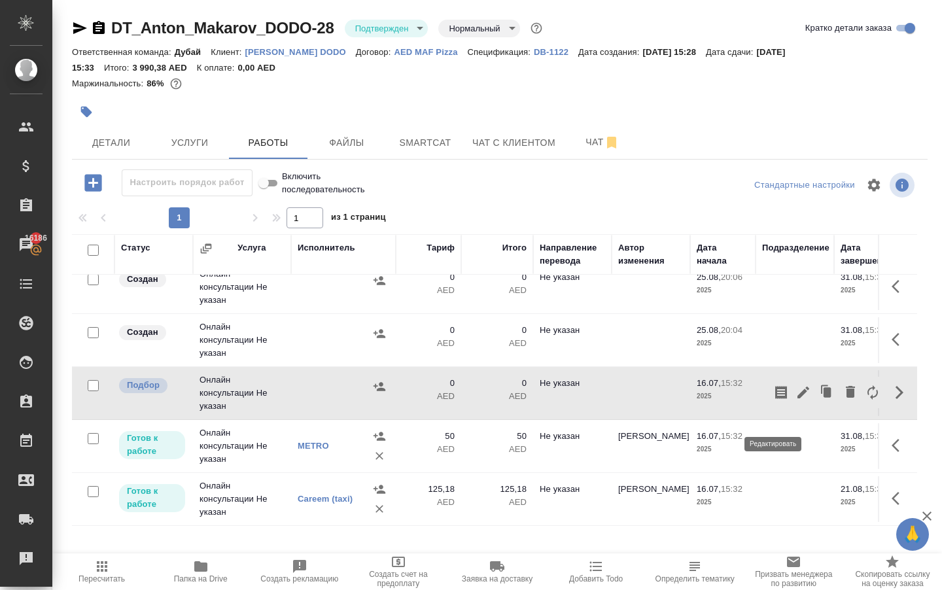
click at [795, 400] on icon "button" at bounding box center [803, 393] width 16 height 16
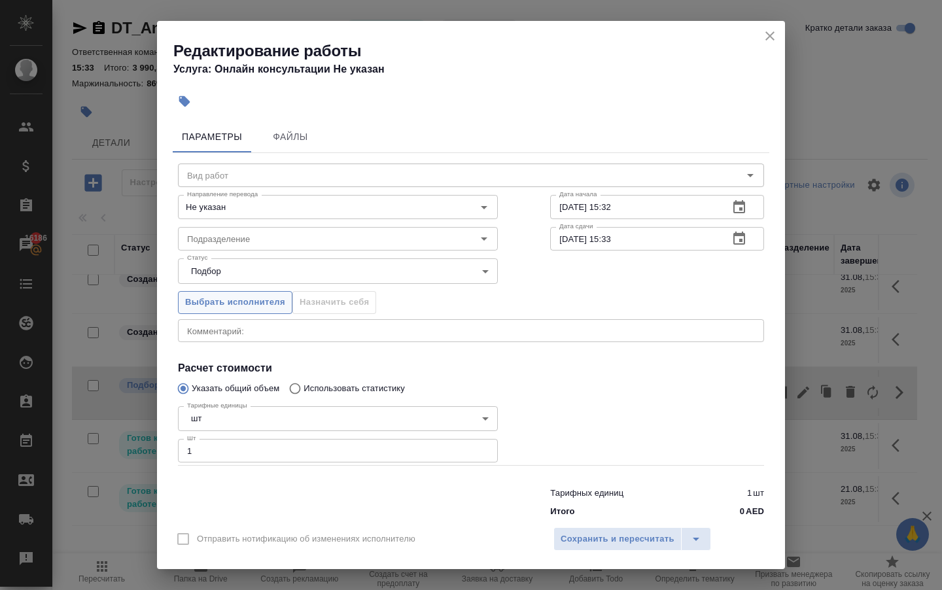
click at [230, 305] on span "Выбрать исполнителя" at bounding box center [235, 302] width 100 height 15
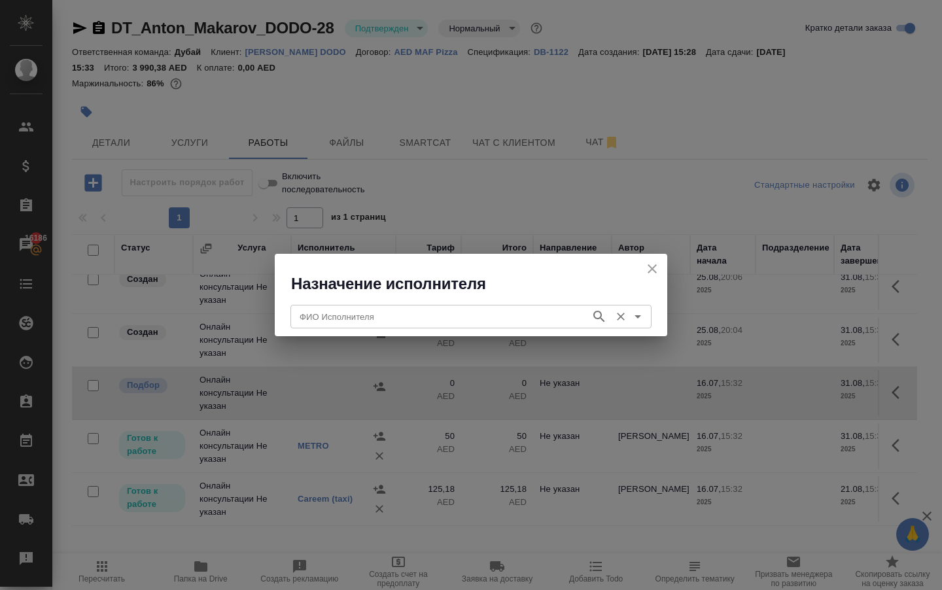
click at [317, 319] on input "ФИО Исполнителя" at bounding box center [439, 317] width 290 height 16
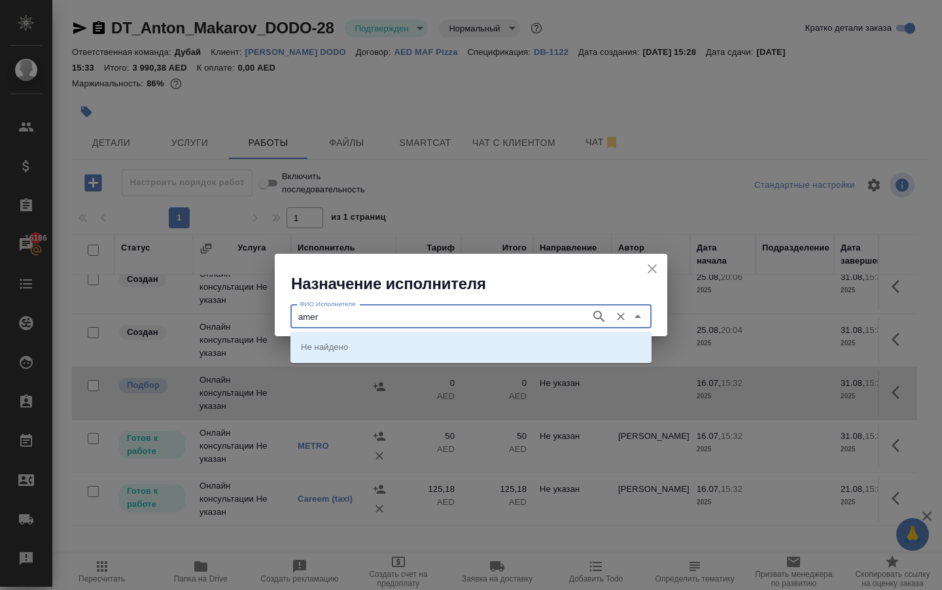
type input "amer"
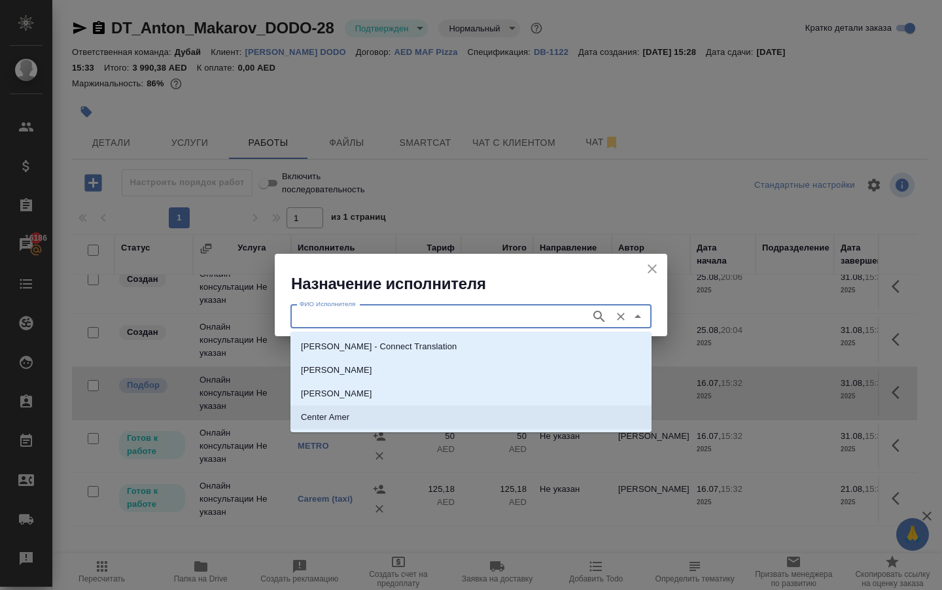
click at [353, 417] on li "Center Amer" at bounding box center [470, 418] width 361 height 24
type input "Center Amer"
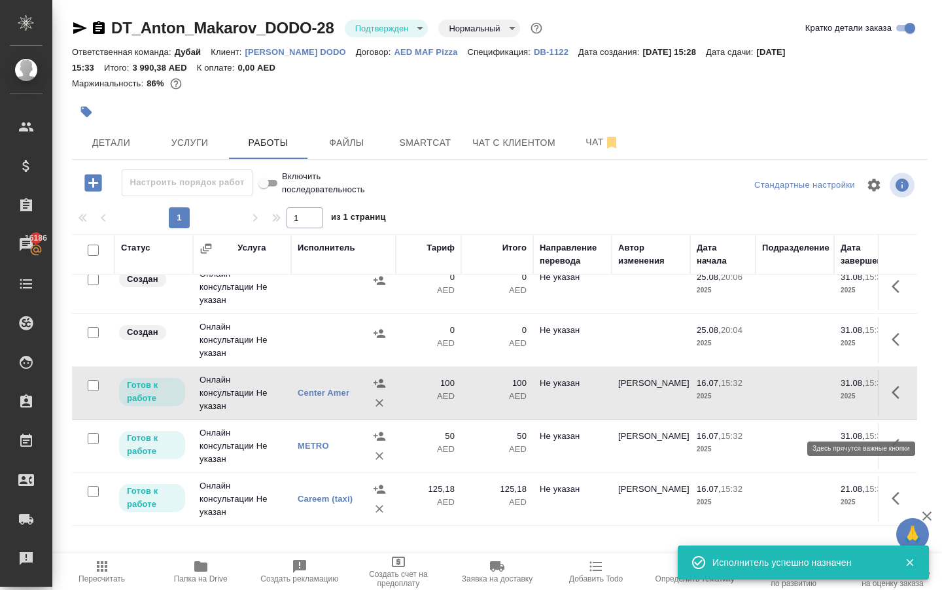
click at [895, 400] on icon "button" at bounding box center [900, 393] width 16 height 16
click at [795, 400] on icon "button" at bounding box center [803, 393] width 16 height 16
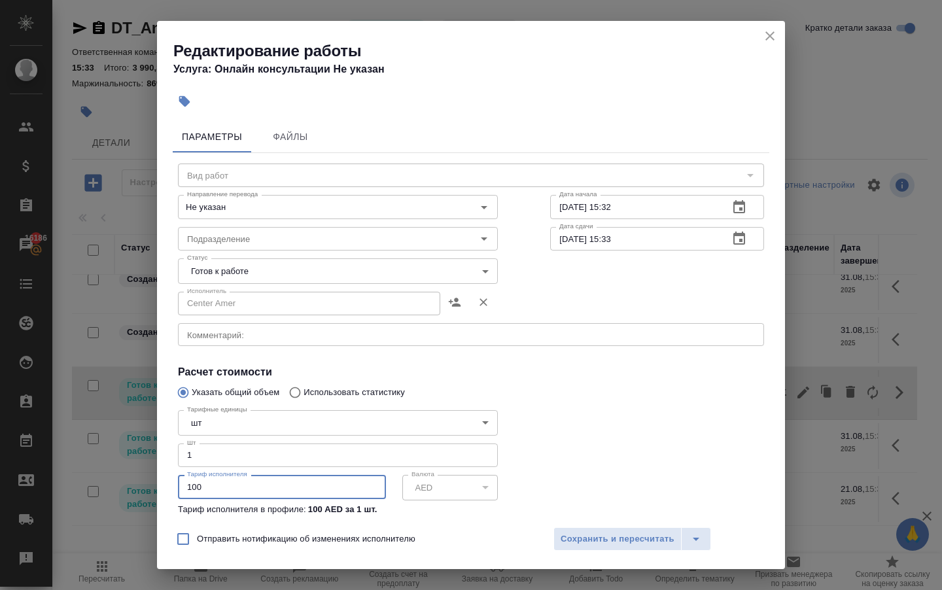
drag, startPoint x: 228, startPoint y: 505, endPoint x: 71, endPoint y: 440, distance: 169.5
click at [71, 440] on div "Редактирование работы Услуга: Онлайн консультации Не указан Параметры Файлы Вид…" at bounding box center [471, 295] width 942 height 590
type input "430"
type input "430.77"
click at [284, 271] on body "🙏 .cls-1 fill:#fff; AWATERA Solokha Petro Клиенты Спецификации Заказы 16186 Чат…" at bounding box center [471, 295] width 942 height 590
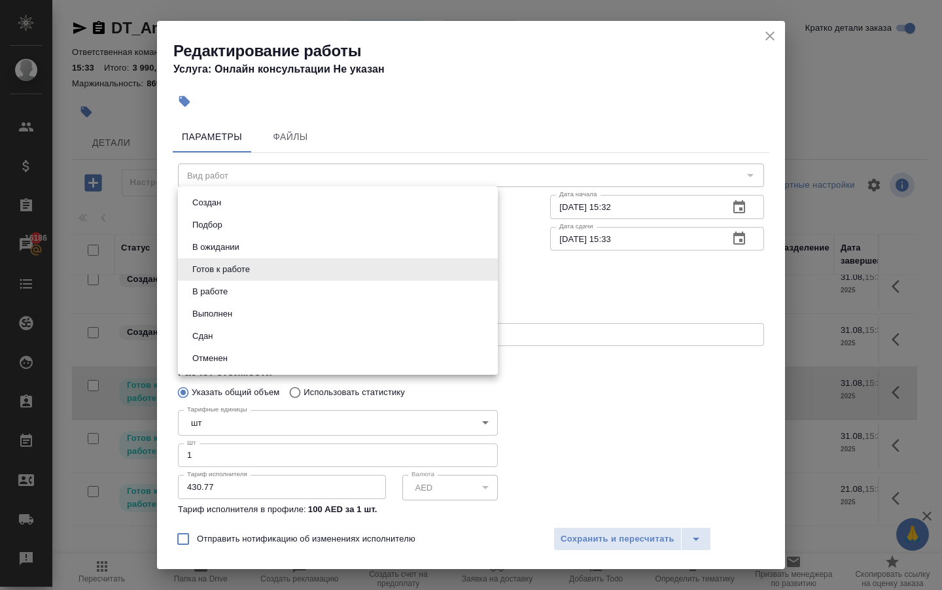
click at [263, 345] on li "Сдан" at bounding box center [338, 336] width 320 height 22
type input "closed"
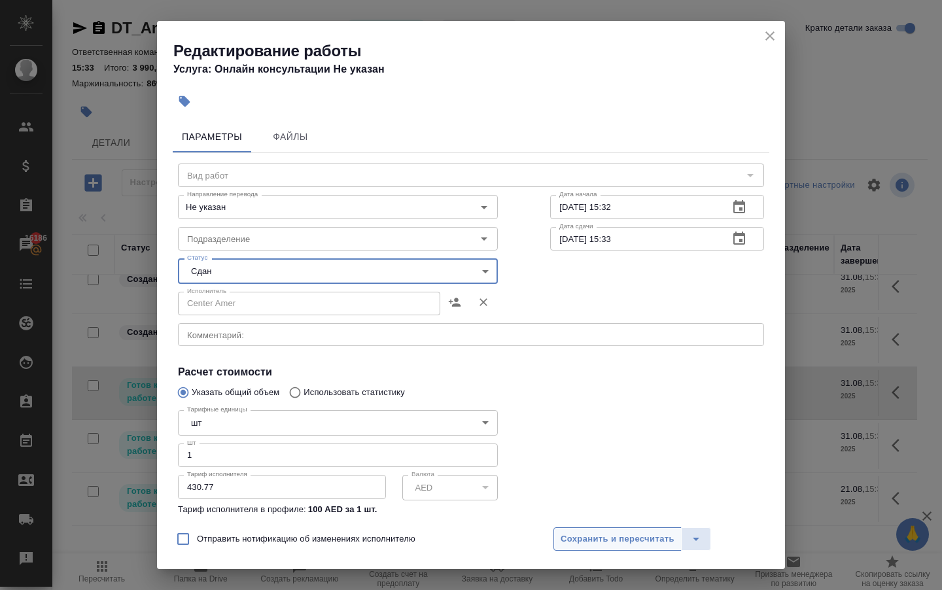
click at [610, 536] on span "Сохранить и пересчитать" at bounding box center [618, 539] width 114 height 15
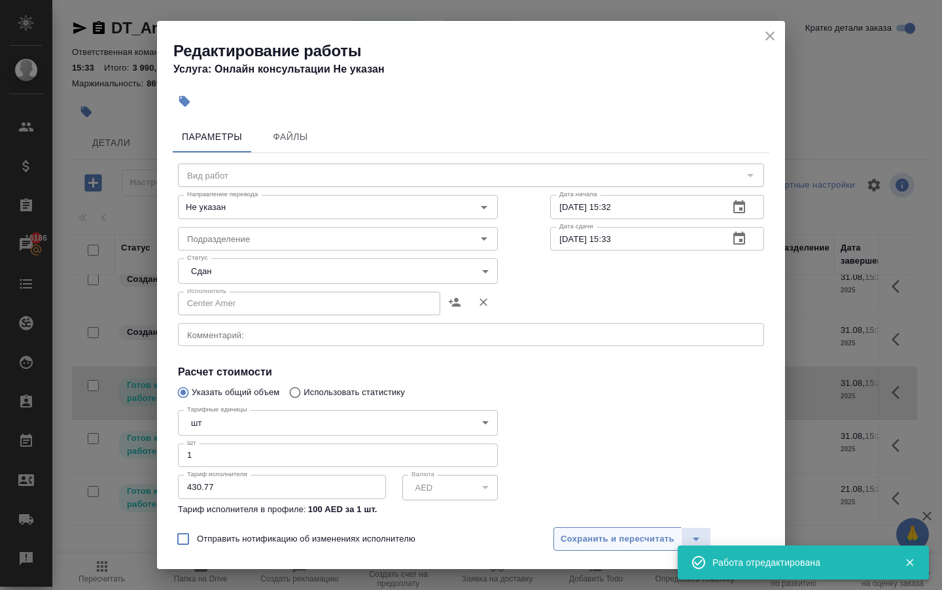
click at [603, 545] on button "Сохранить и пересчитать" at bounding box center [617, 539] width 128 height 24
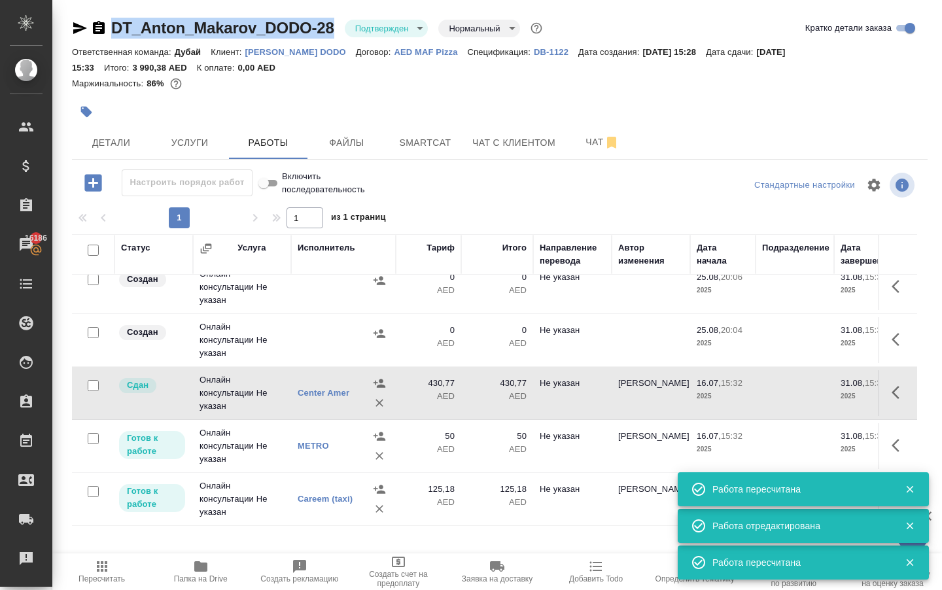
drag, startPoint x: 118, startPoint y: 26, endPoint x: 346, endPoint y: 29, distance: 227.7
click at [346, 29] on div "DT_Anton_Makarov_DODO-28 Подтвержден confirmed Нормальный normal" at bounding box center [308, 28] width 473 height 21
copy div "DT_Anton_Makarov_DODO-28"
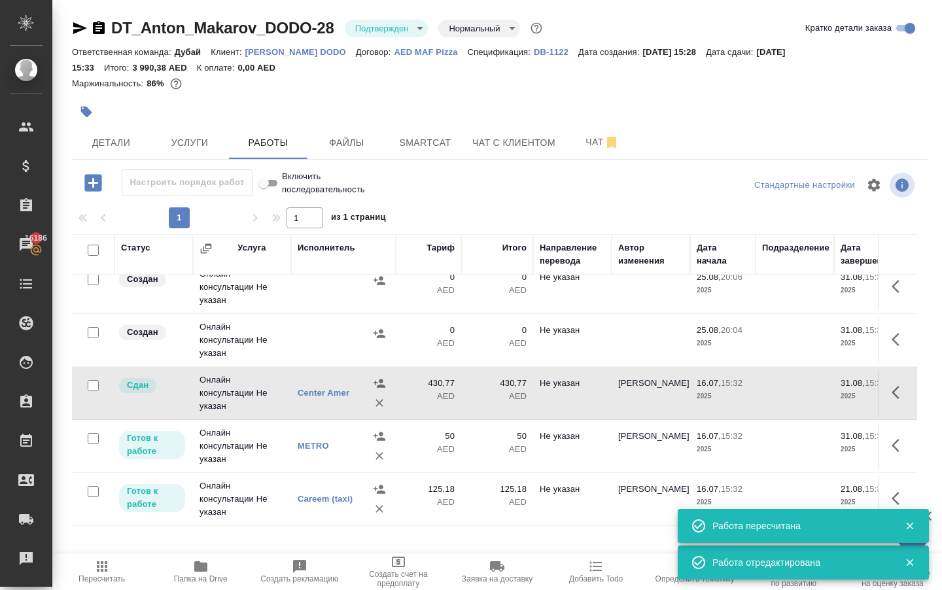
click at [493, 65] on div "Ответственная команда: Дубай Клиент: Anton Makarov DODO Договор: AED MAF Pizza …" at bounding box center [500, 59] width 856 height 31
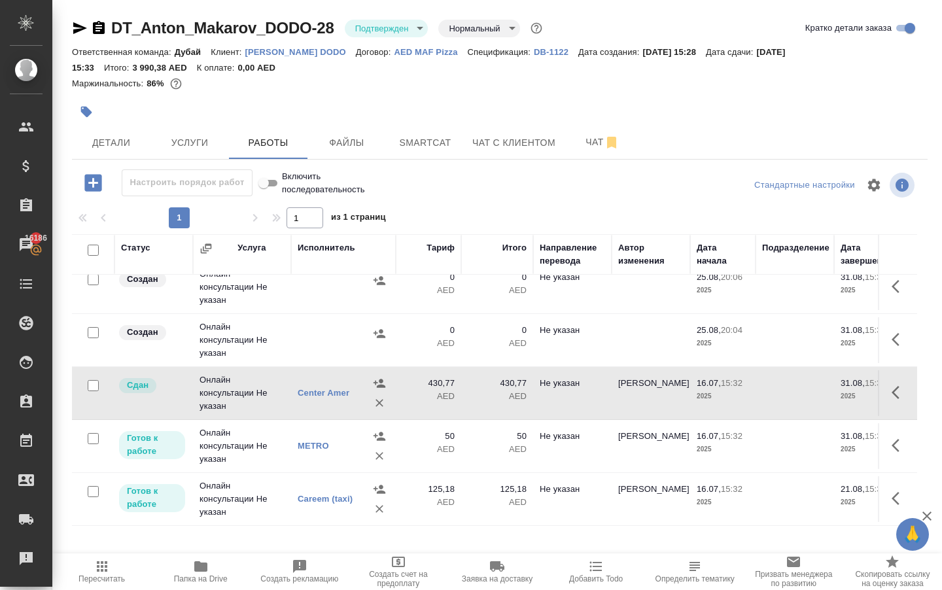
click at [105, 574] on icon "button" at bounding box center [102, 567] width 16 height 16
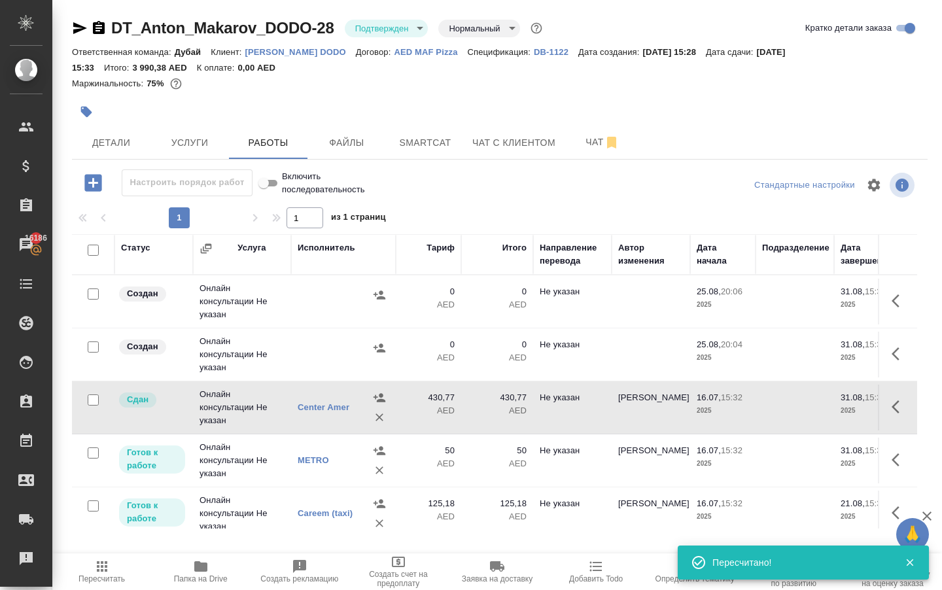
scroll to position [0, 0]
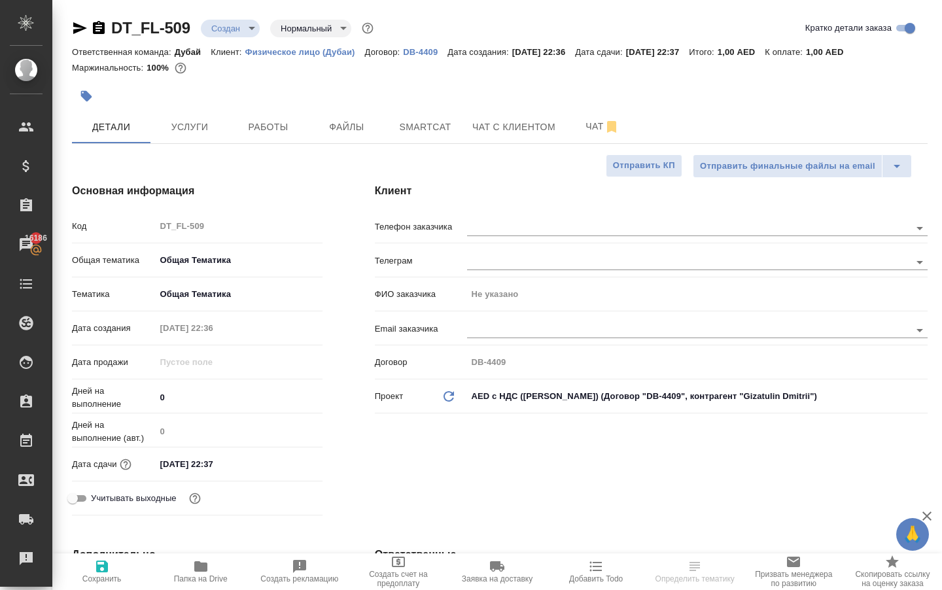
select select "RU"
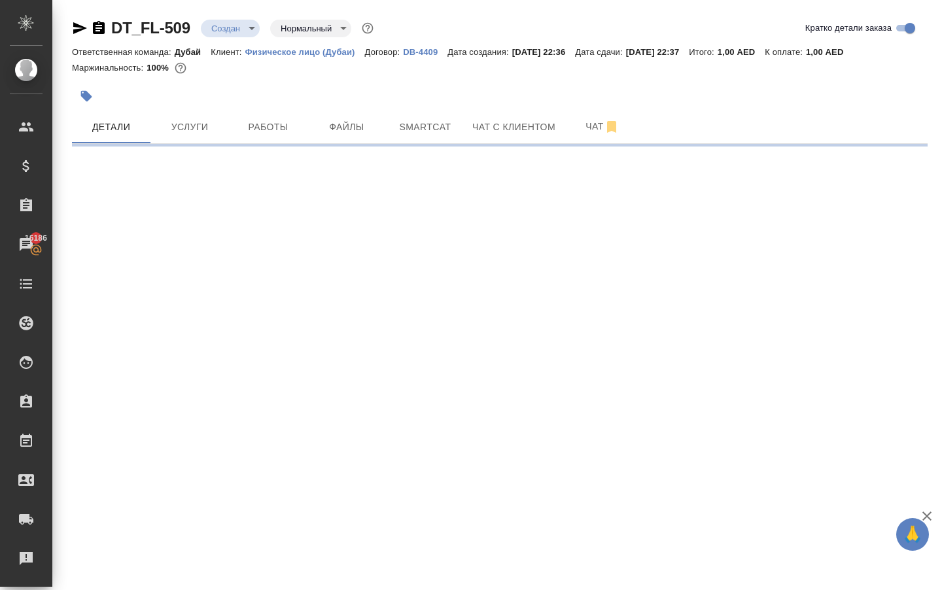
select select "RU"
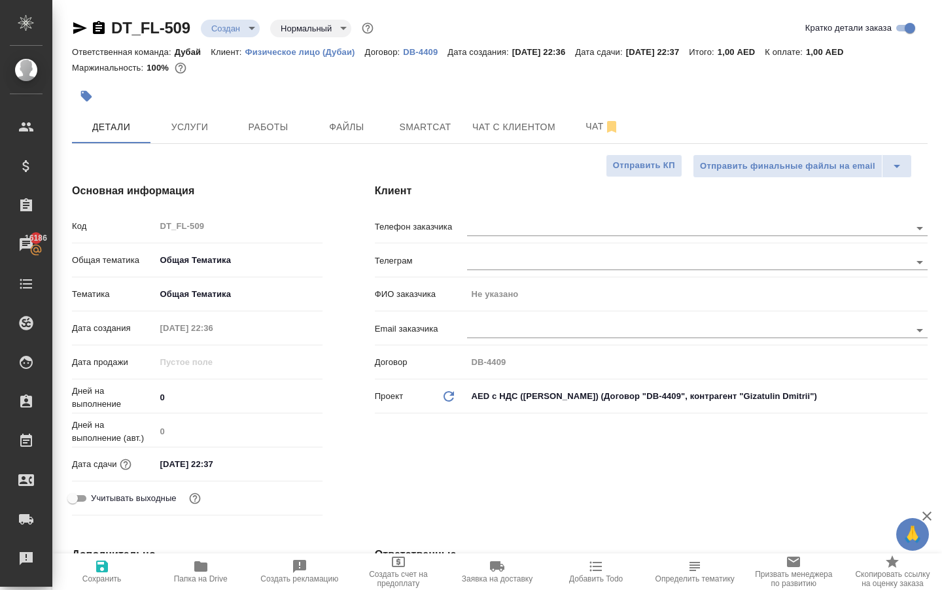
type textarea "x"
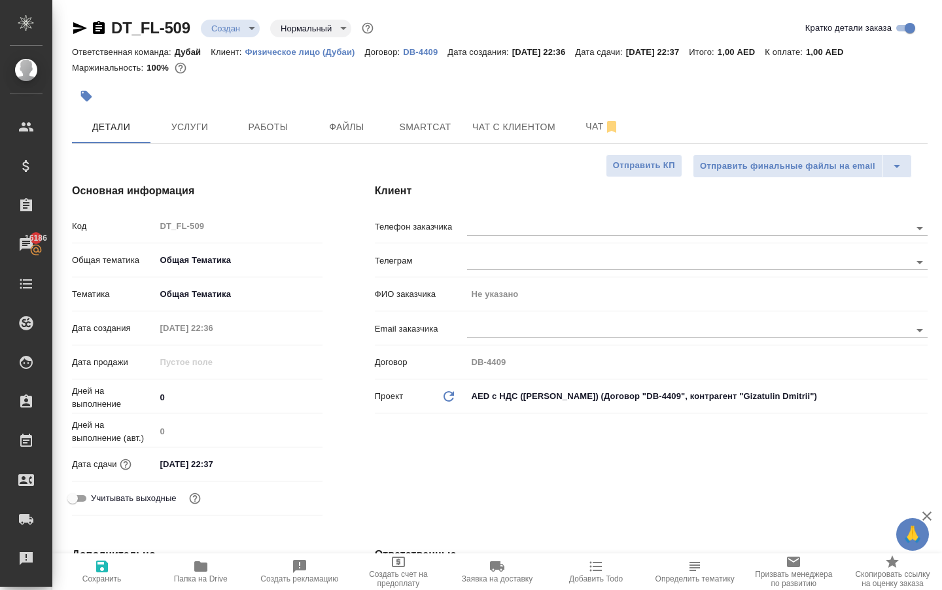
type textarea "x"
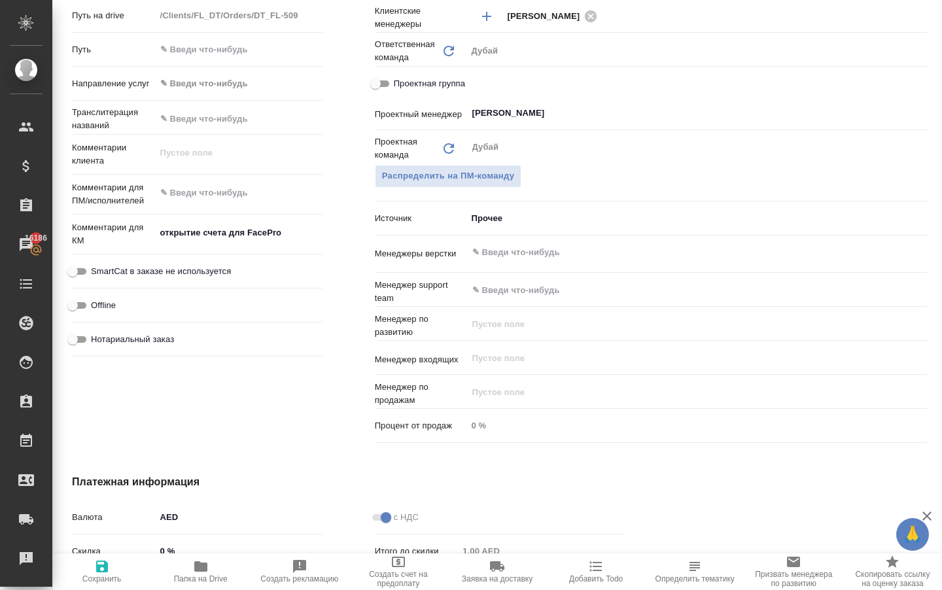
scroll to position [571, 0]
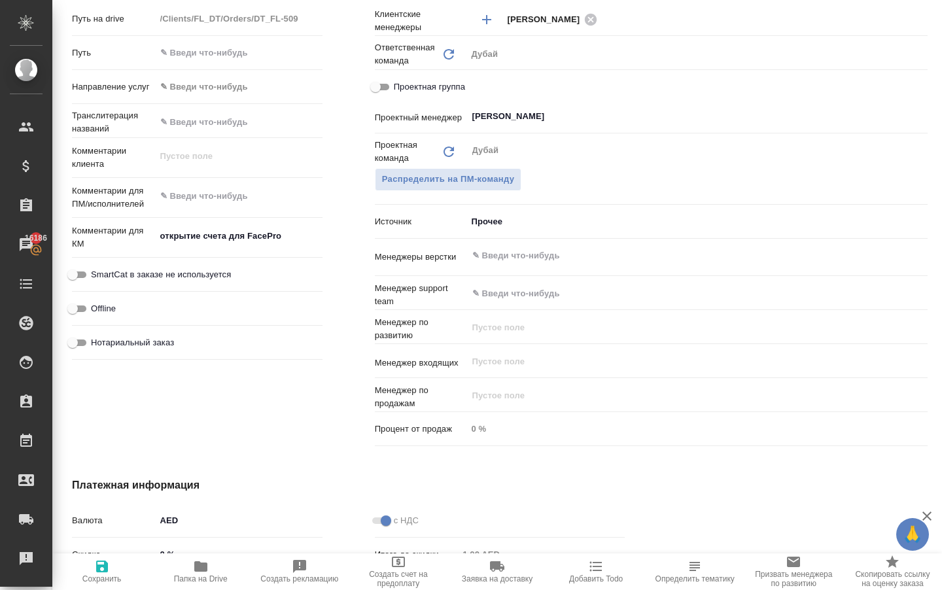
click at [478, 232] on body "🙏 .cls-1 fill:#fff; AWATERA [PERSON_NAME] Спецификации Заказы 16186 Чаты Todo П…" at bounding box center [471, 295] width 942 height 590
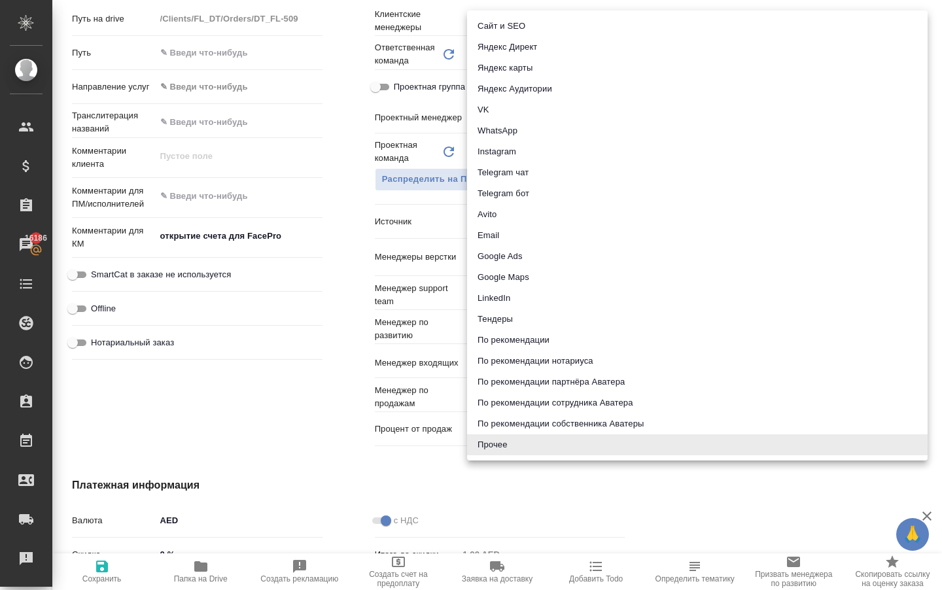
click at [275, 349] on div at bounding box center [471, 295] width 942 height 590
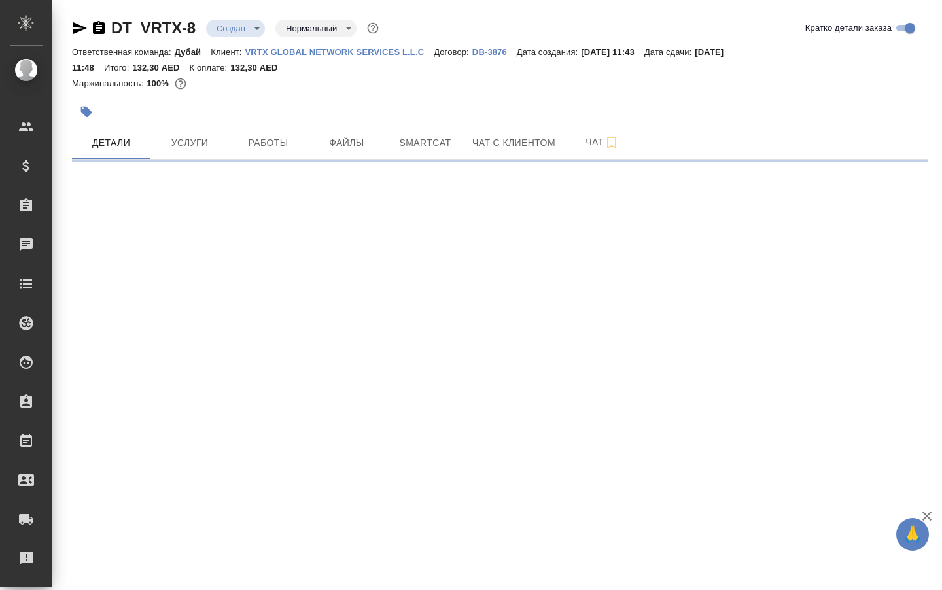
select select "RU"
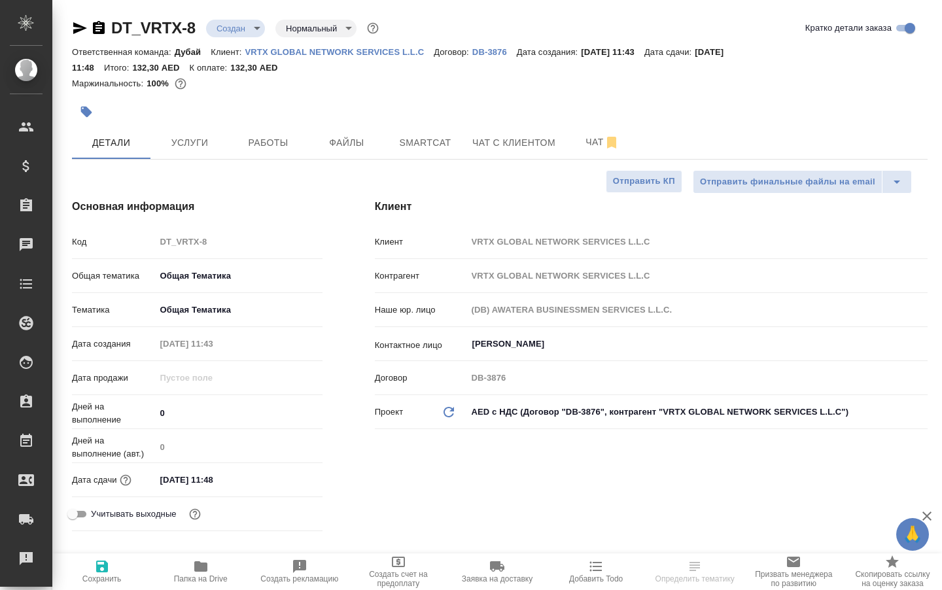
type textarea "x"
click at [199, 151] on span "Услуги" at bounding box center [189, 143] width 63 height 16
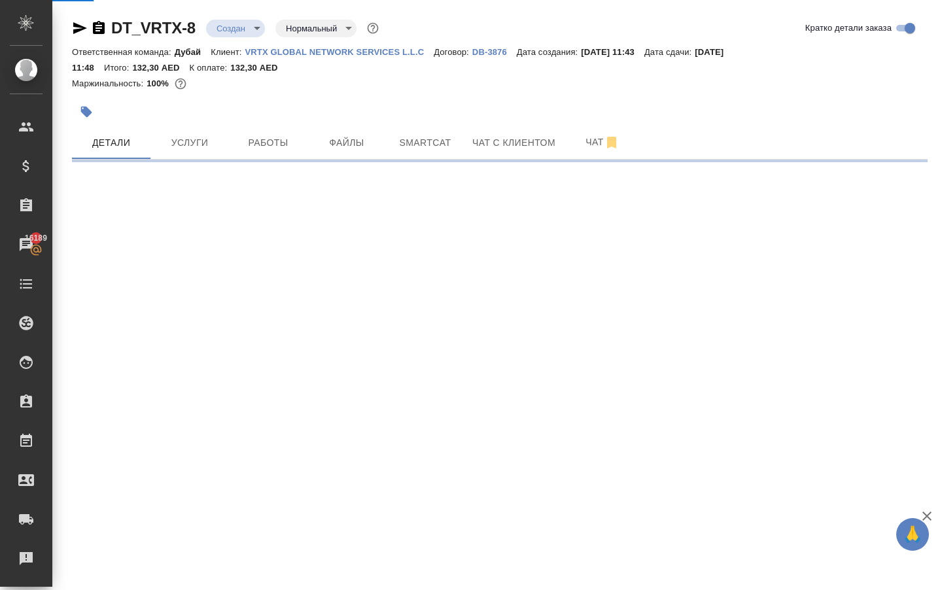
select select "RU"
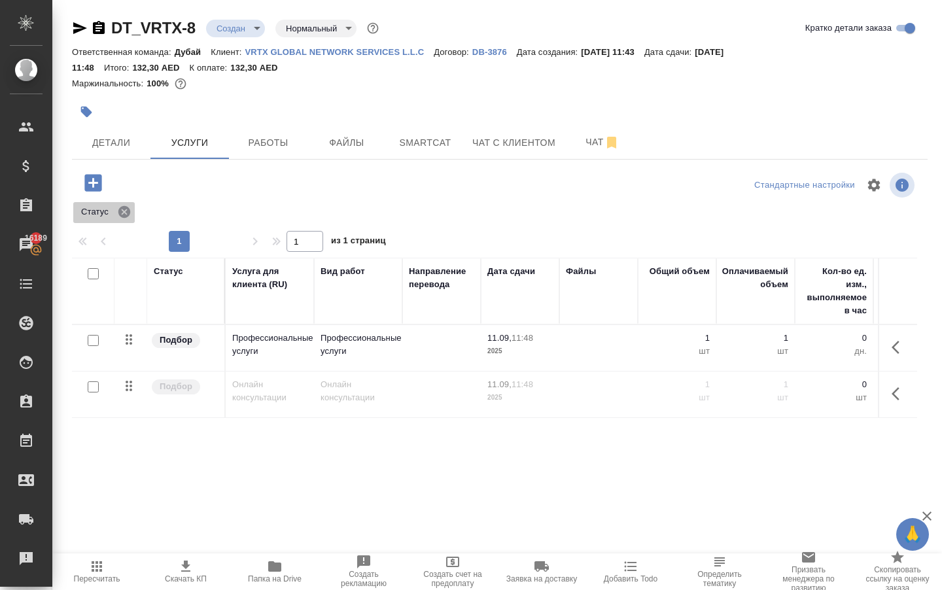
click at [127, 219] on icon at bounding box center [124, 212] width 14 height 14
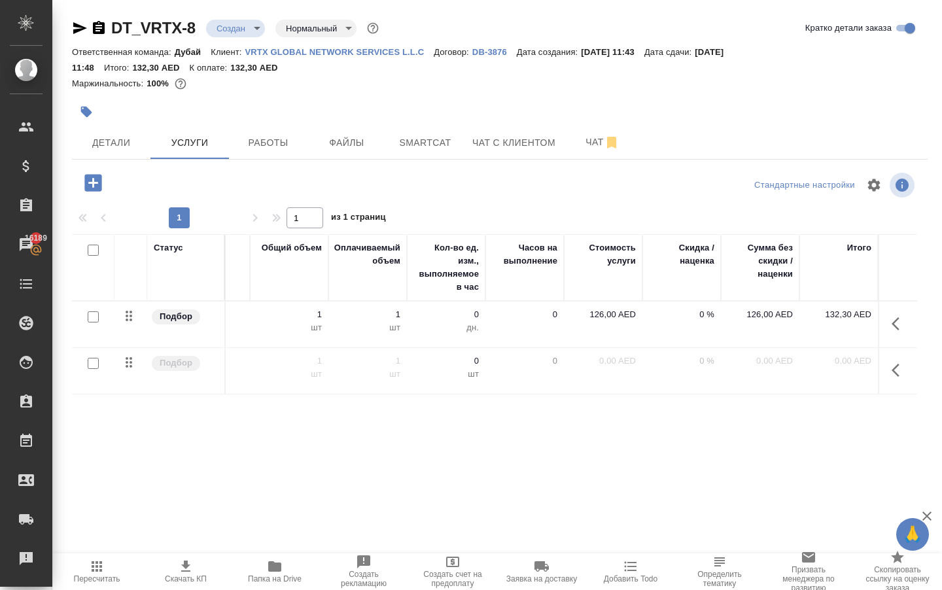
scroll to position [0, 388]
